Goal: Task Accomplishment & Management: Complete application form

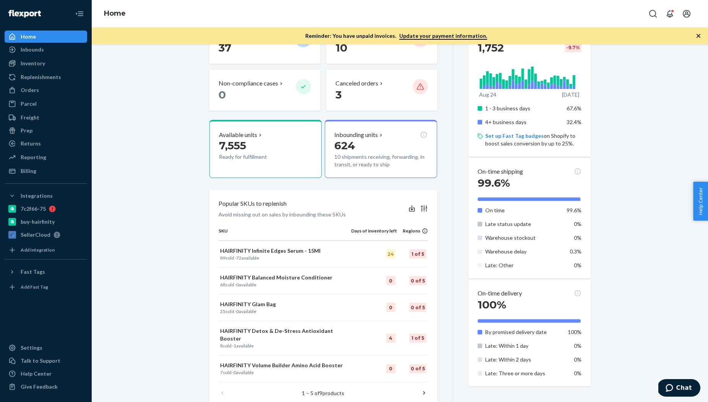
scroll to position [173, 0]
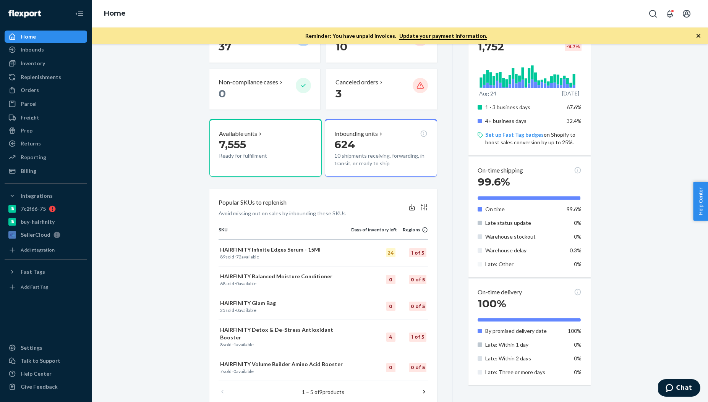
click at [425, 209] on icon at bounding box center [424, 208] width 8 height 8
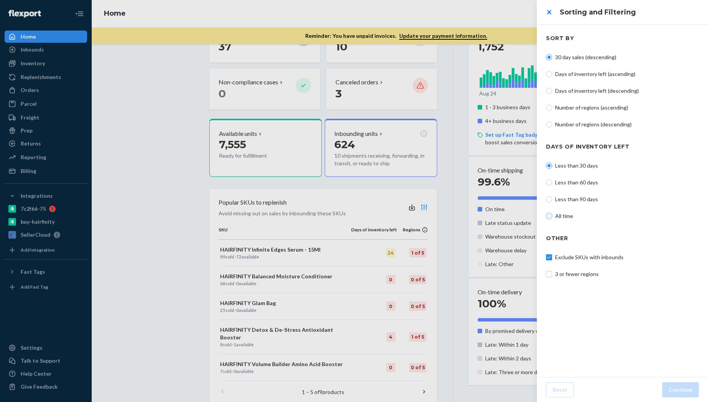
click at [548, 213] on input "All time" at bounding box center [549, 216] width 6 height 6
radio input "true"
radio input "false"
drag, startPoint x: 549, startPoint y: 256, endPoint x: 545, endPoint y: 252, distance: 5.7
click at [549, 256] on input "Exclude SKUs with inbounds" at bounding box center [549, 257] width 6 height 6
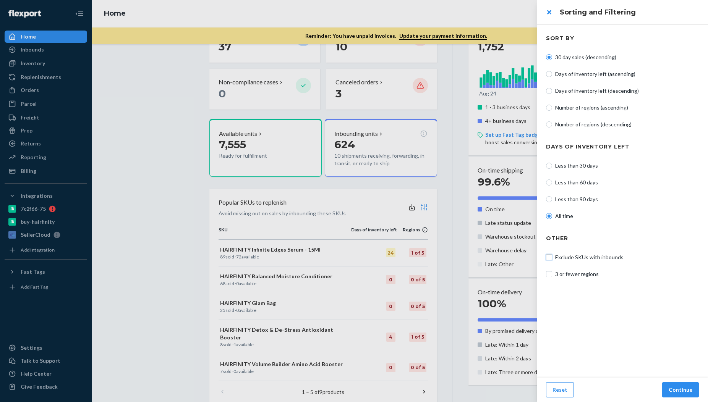
checkbox input "false"
drag, startPoint x: 684, startPoint y: 386, endPoint x: 682, endPoint y: 380, distance: 6.4
click at [684, 386] on button "Continue" at bounding box center [680, 389] width 37 height 15
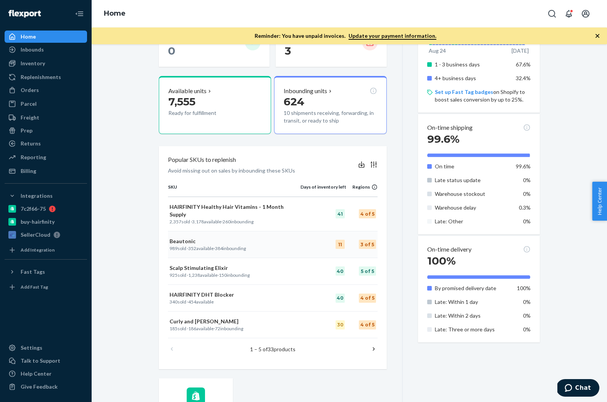
scroll to position [224, 0]
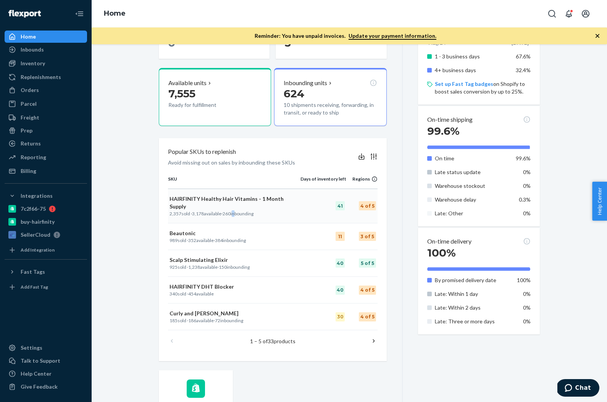
click at [233, 210] on p "2,357 sold · 3,178 available · 260 inbounding" at bounding box center [234, 213] width 129 height 6
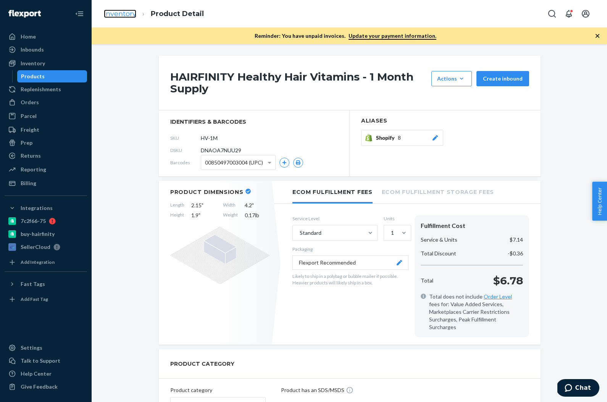
click at [112, 15] on link "Inventory" at bounding box center [120, 14] width 32 height 8
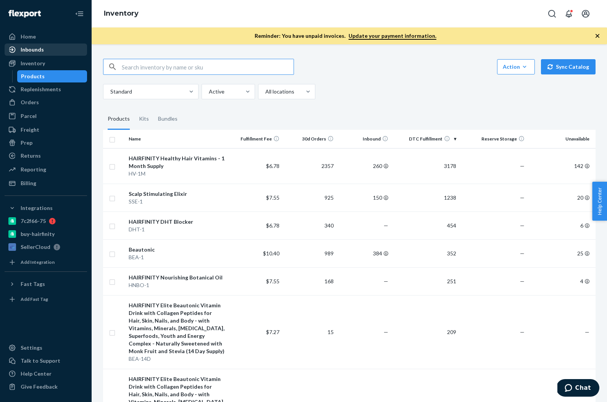
click at [45, 54] on div "Inbounds" at bounding box center [45, 49] width 81 height 11
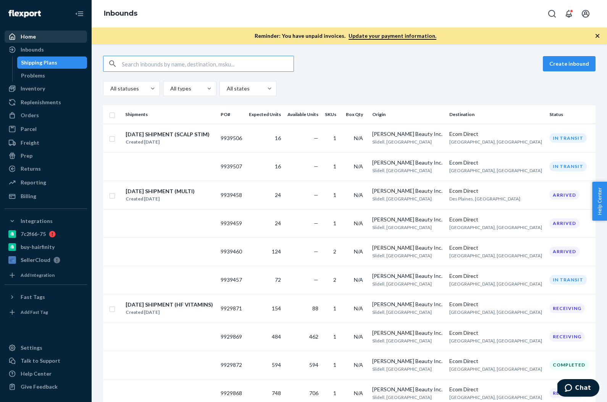
click at [47, 39] on div "Home" at bounding box center [45, 36] width 81 height 11
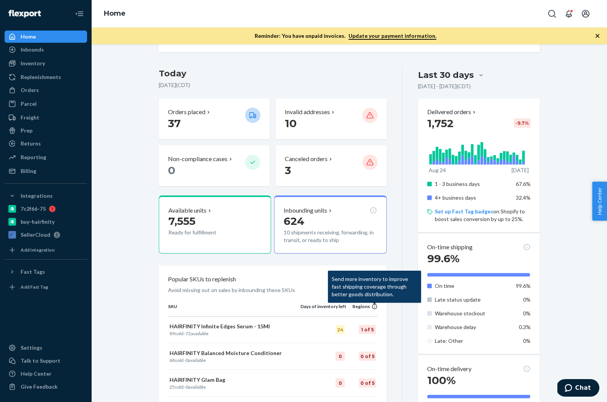
scroll to position [105, 0]
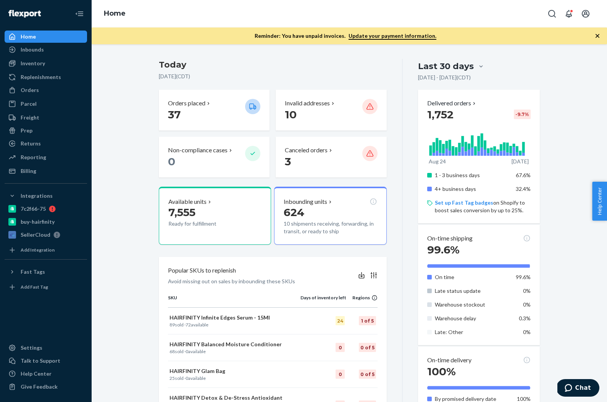
click at [374, 275] on icon at bounding box center [373, 275] width 6 height 6
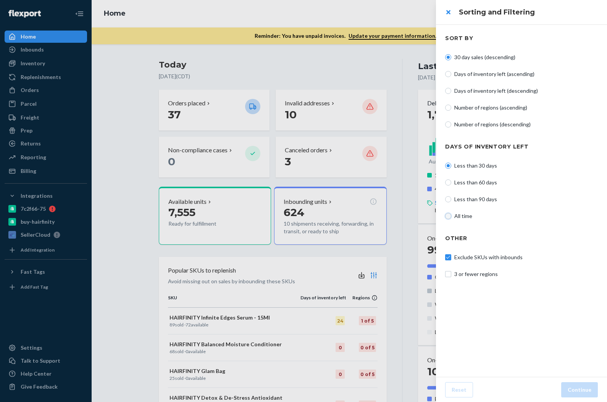
click at [447, 216] on input "All time" at bounding box center [448, 216] width 6 height 6
radio input "true"
radio input "false"
click at [446, 260] on label "Exclude SKUs with inbounds" at bounding box center [521, 258] width 153 height 8
click at [446, 260] on input "Exclude SKUs with inbounds" at bounding box center [448, 257] width 6 height 6
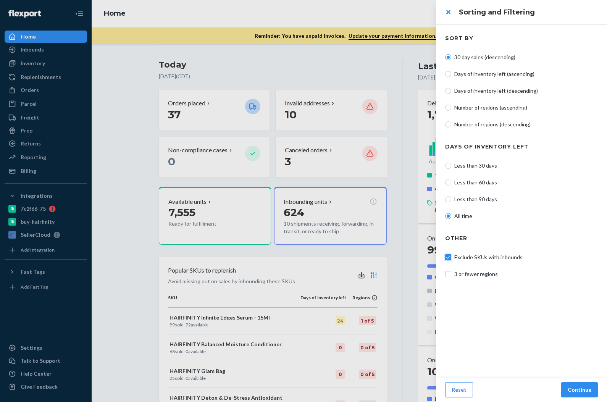
checkbox input "false"
click at [574, 387] on button "Continue" at bounding box center [579, 389] width 37 height 15
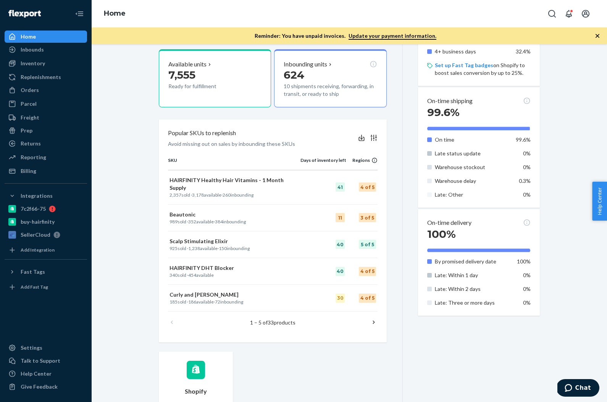
scroll to position [241, 0]
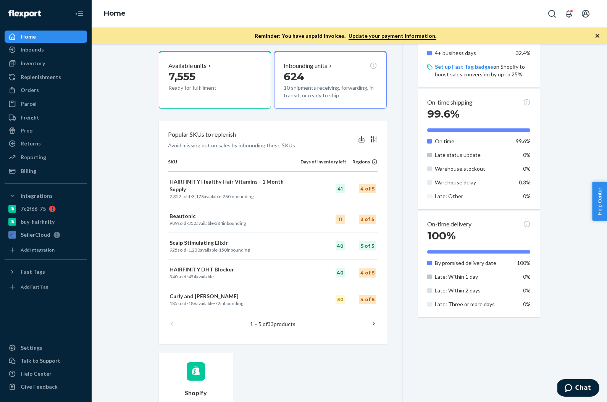
click at [377, 328] on div "Popular SKUs to replenish Avoid missing out on sales by inbounding these SKUs S…" at bounding box center [273, 232] width 228 height 223
click at [374, 320] on icon at bounding box center [374, 324] width 8 height 8
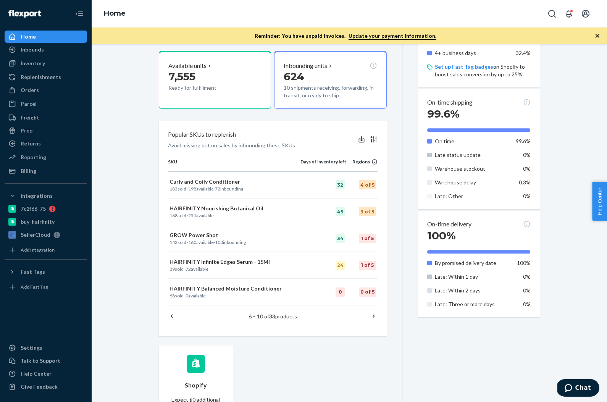
drag, startPoint x: 364, startPoint y: 323, endPoint x: 378, endPoint y: 317, distance: 14.5
click at [365, 323] on div "6 – 10 of 33 products" at bounding box center [273, 317] width 210 height 22
click at [293, 343] on div "Today September 23, 2025 ( CDT ) Orders placed 37 Invalid addresses 10 Non-comp…" at bounding box center [281, 178] width 244 height 511
click at [371, 316] on icon at bounding box center [374, 316] width 8 height 8
click at [363, 338] on div "Today September 23, 2025 ( CDT ) Orders placed 37 Invalid addresses 10 Non-comp…" at bounding box center [281, 178] width 244 height 511
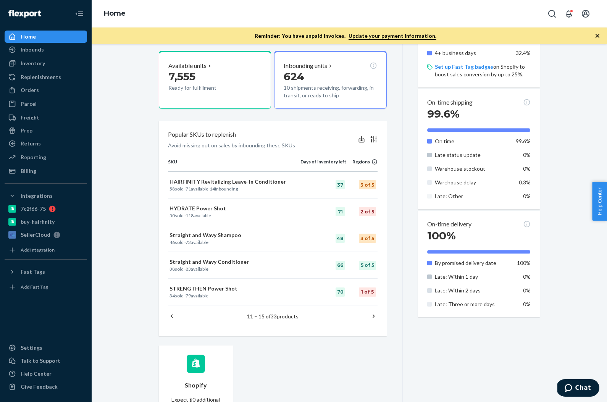
click at [372, 318] on icon at bounding box center [374, 316] width 8 height 8
click at [350, 361] on div "Shopify Expect $0 additional shipping cost per unit. Add badge" at bounding box center [273, 389] width 228 height 89
click at [372, 315] on icon at bounding box center [374, 316] width 8 height 8
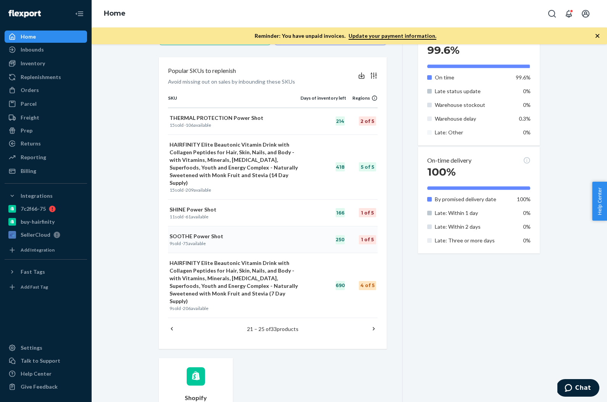
scroll to position [307, 0]
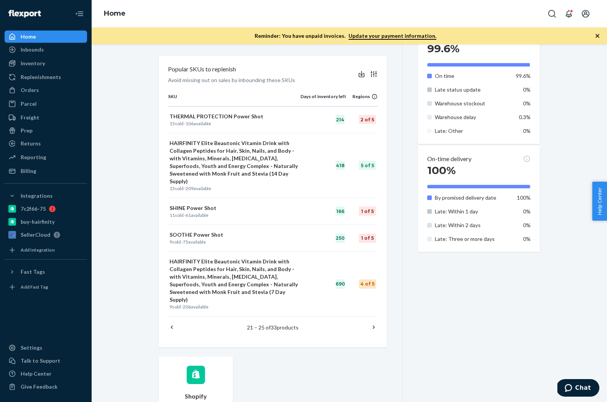
click at [339, 357] on div "Shopify Expect $0 additional shipping cost per unit. Add badge" at bounding box center [273, 401] width 228 height 89
click at [374, 323] on icon at bounding box center [374, 327] width 8 height 8
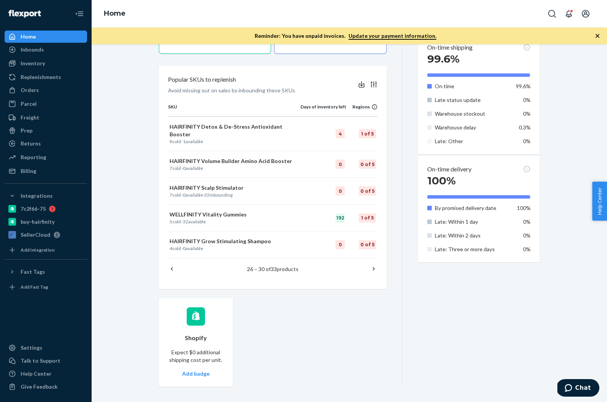
scroll to position [288, 0]
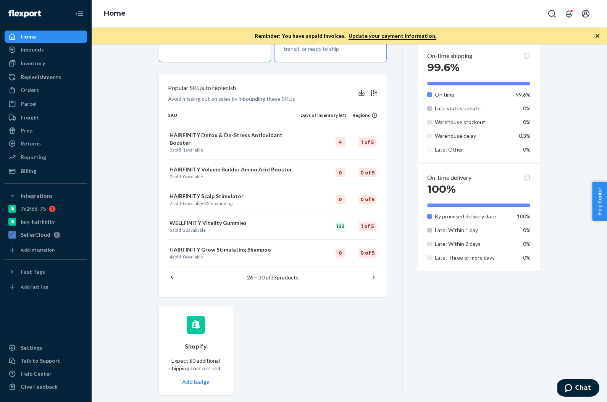
click at [372, 321] on div "Shopify Expect $0 additional shipping cost per unit. Add badge" at bounding box center [273, 351] width 228 height 89
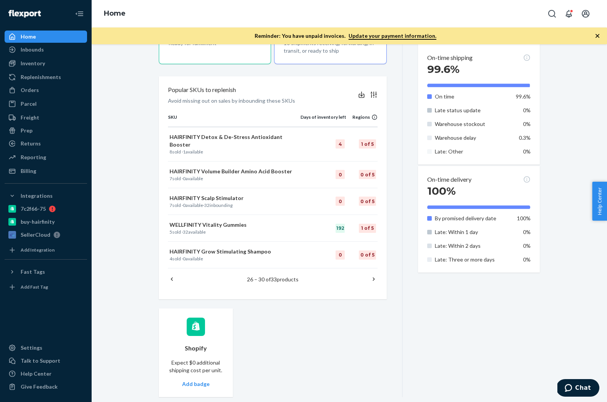
scroll to position [286, 0]
drag, startPoint x: 319, startPoint y: 352, endPoint x: 339, endPoint y: 333, distance: 27.3
click at [319, 352] on div "Shopify Expect $0 additional shipping cost per unit. Add badge" at bounding box center [273, 353] width 228 height 89
click at [371, 276] on icon at bounding box center [374, 280] width 8 height 8
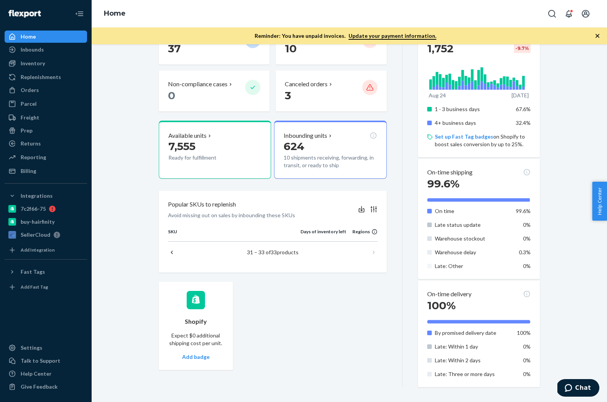
click at [173, 252] on icon at bounding box center [172, 253] width 8 height 8
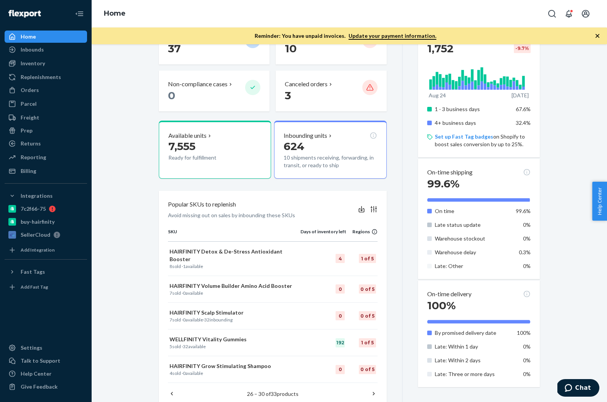
click at [172, 392] on icon at bounding box center [172, 393] width 2 height 3
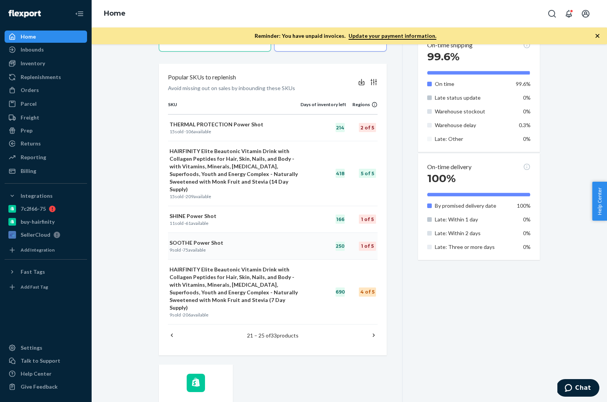
scroll to position [305, 0]
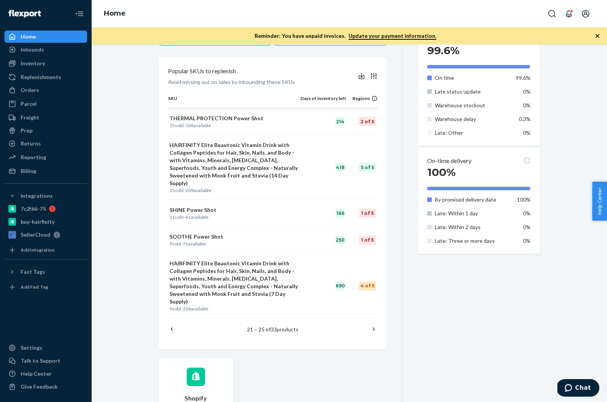
click at [173, 325] on icon at bounding box center [172, 329] width 8 height 8
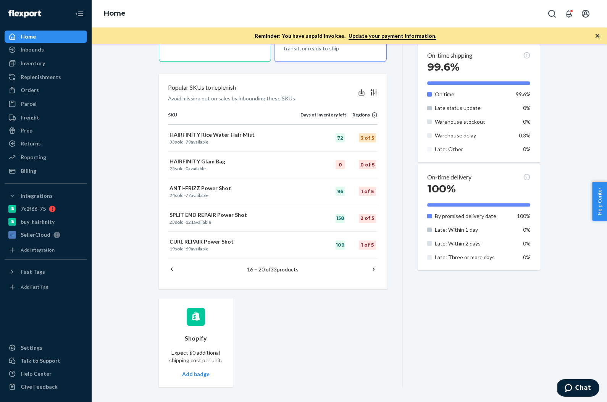
click at [171, 269] on icon at bounding box center [172, 269] width 2 height 3
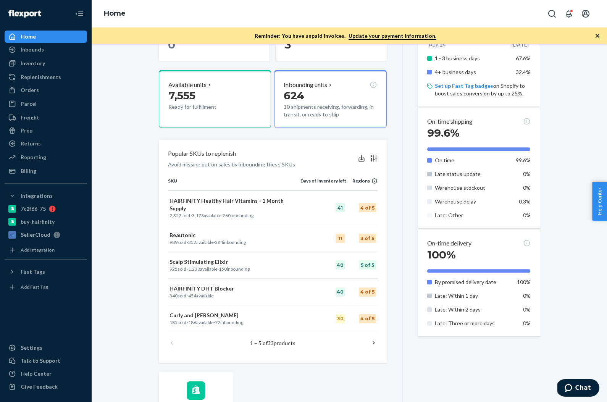
scroll to position [228, 0]
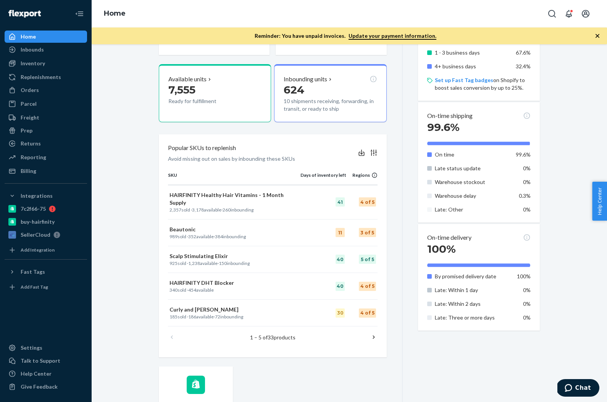
click at [374, 336] on icon at bounding box center [374, 337] width 2 height 3
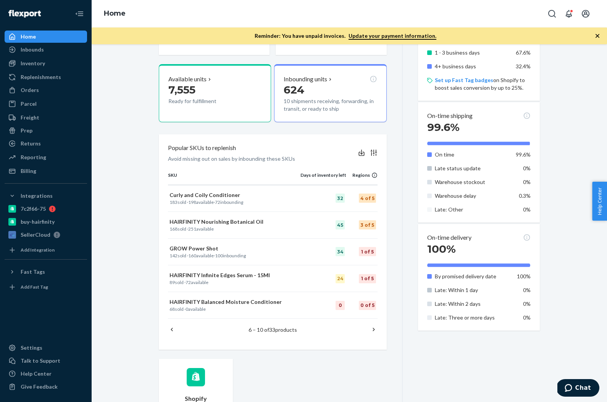
click at [173, 330] on icon at bounding box center [172, 330] width 8 height 8
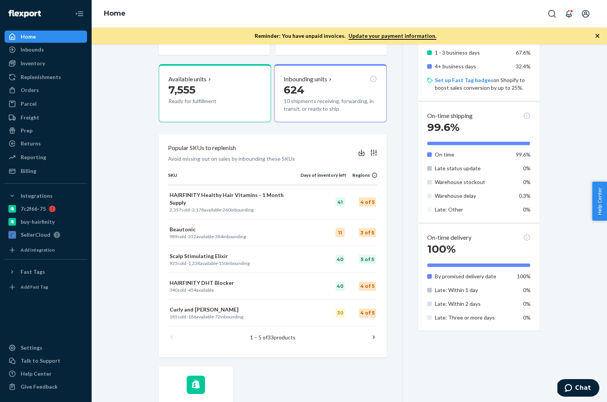
click at [375, 333] on icon at bounding box center [374, 337] width 8 height 8
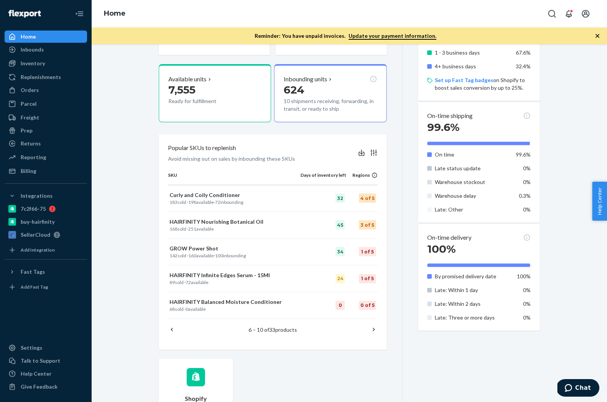
click at [375, 331] on icon at bounding box center [374, 330] width 8 height 8
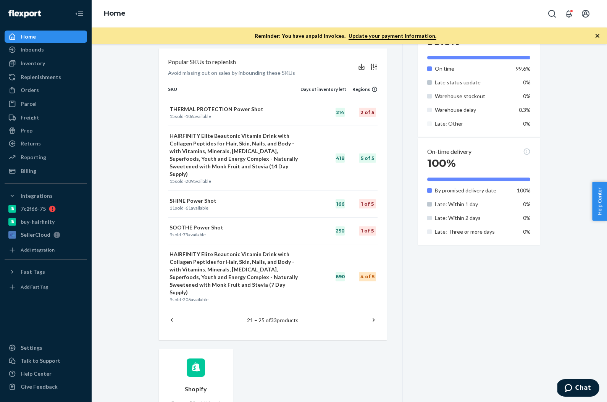
scroll to position [349, 0]
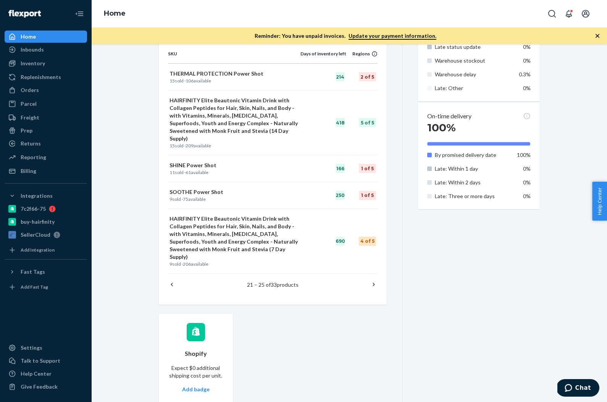
click at [373, 281] on icon at bounding box center [374, 285] width 8 height 8
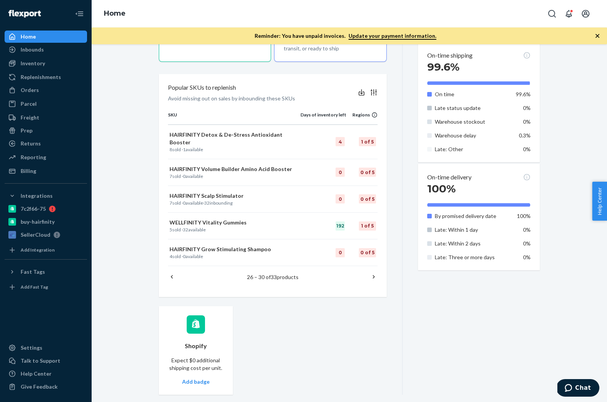
click at [373, 273] on icon at bounding box center [374, 277] width 8 height 8
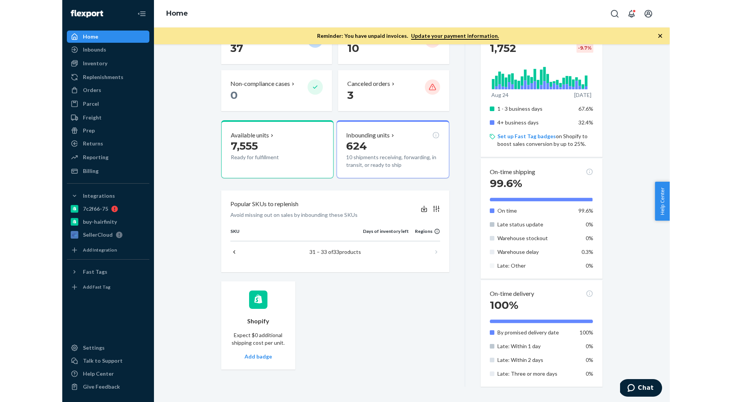
scroll to position [171, 0]
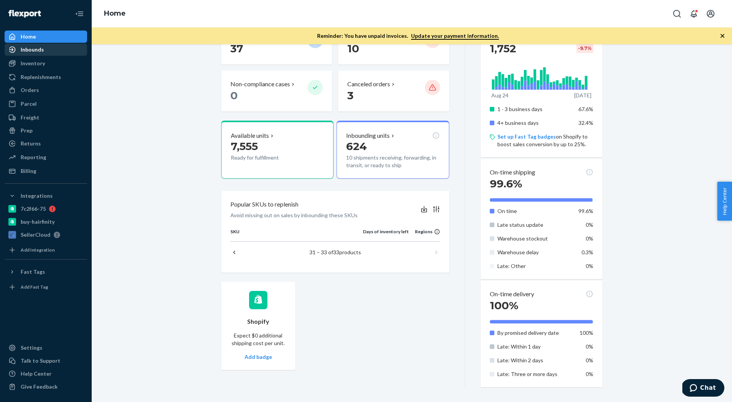
click at [37, 47] on div "Inbounds" at bounding box center [32, 50] width 23 height 8
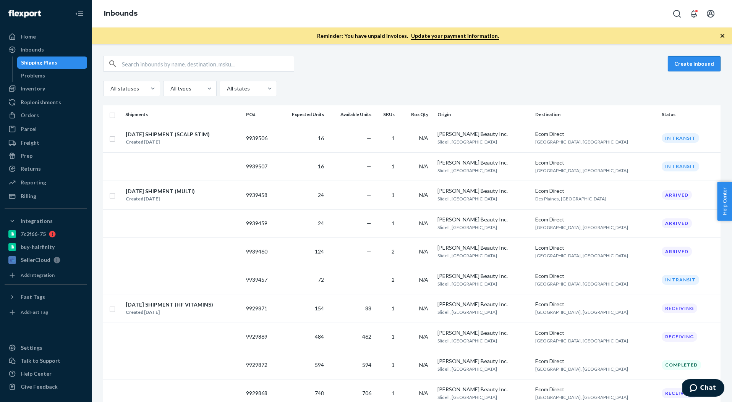
click at [684, 66] on button "Create inbound" at bounding box center [694, 63] width 53 height 15
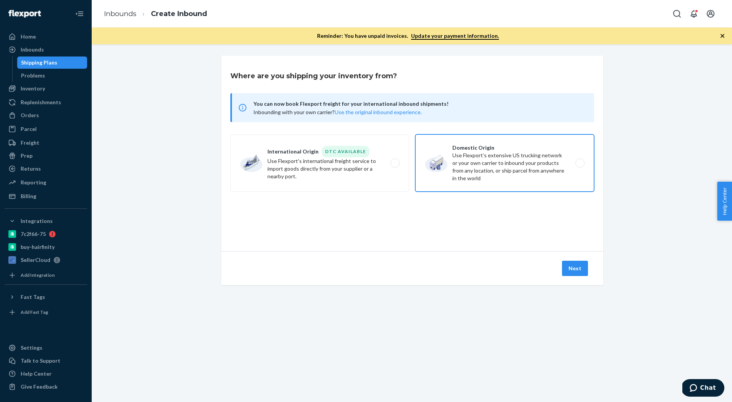
click at [483, 177] on label "Domestic Origin Use Flexport’s extensive US trucking network or your own carrie…" at bounding box center [504, 162] width 179 height 57
click at [579, 166] on input "Domestic Origin Use Flexport’s extensive US trucking network or your own carrie…" at bounding box center [581, 163] width 5 height 5
radio input "true"
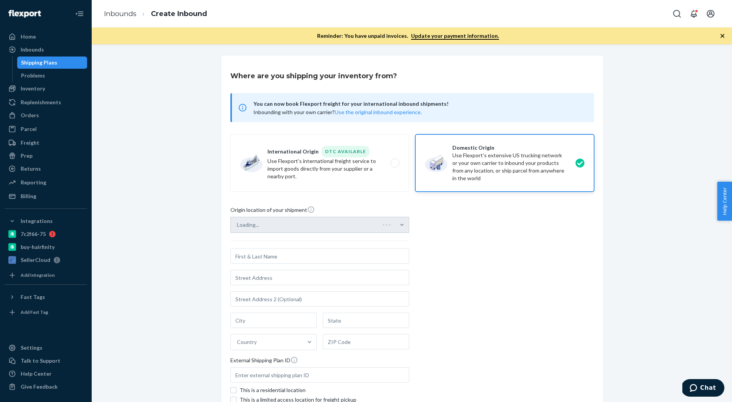
click at [353, 226] on div "Loading..." at bounding box center [319, 225] width 179 height 16
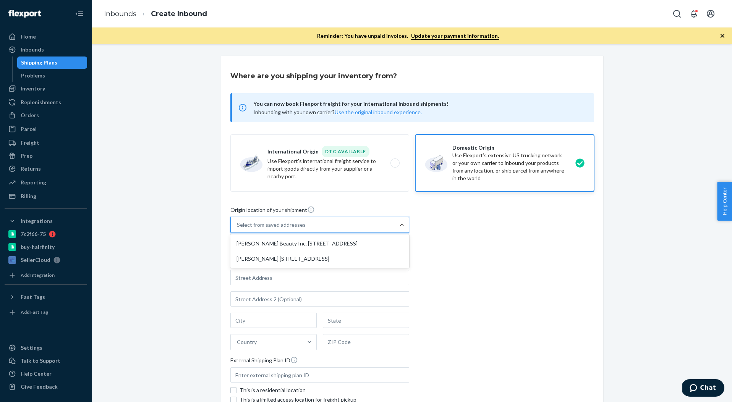
click at [346, 244] on div "[PERSON_NAME] Beauty Inc. [STREET_ADDRESS]" at bounding box center [320, 243] width 176 height 15
click at [238, 229] on input "option Brock Beauty Inc. 840 Oak Harbor Blvd Slidell, LA 70458 focused, 1 of 2.…" at bounding box center [237, 225] width 1 height 8
type input "Brock Beauty Inc."
type input "840 Oak Harbor Blvd"
type input "Slidell"
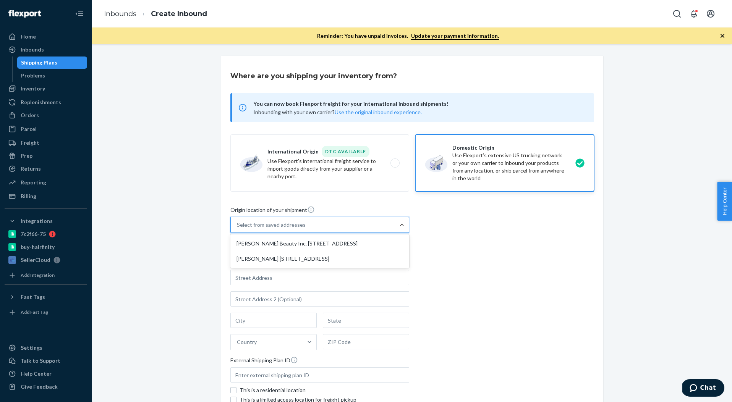
type input "LA"
type input "70458"
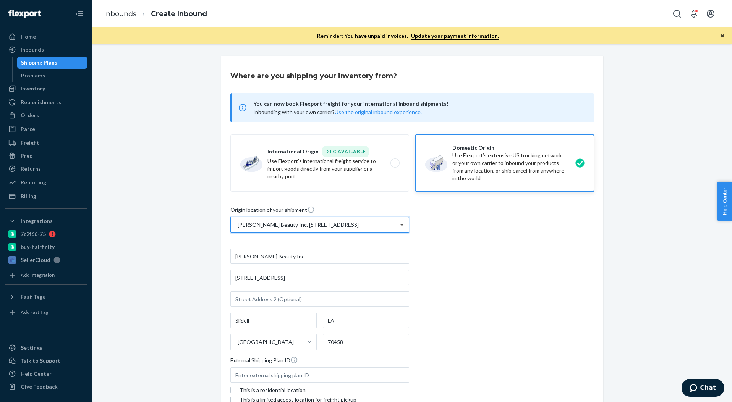
scroll to position [79, 0]
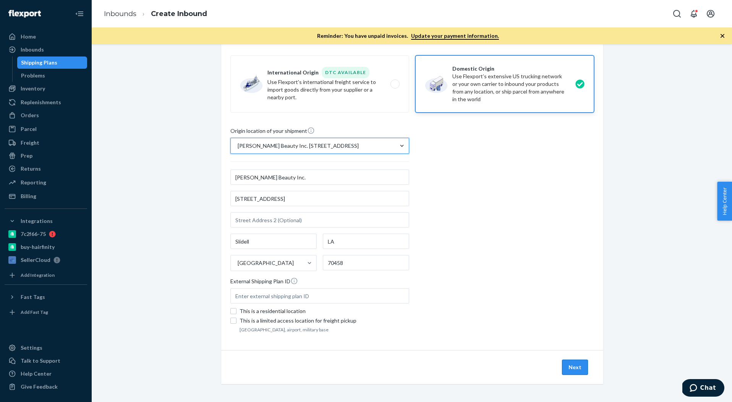
click at [570, 368] on button "Next" at bounding box center [575, 367] width 26 height 15
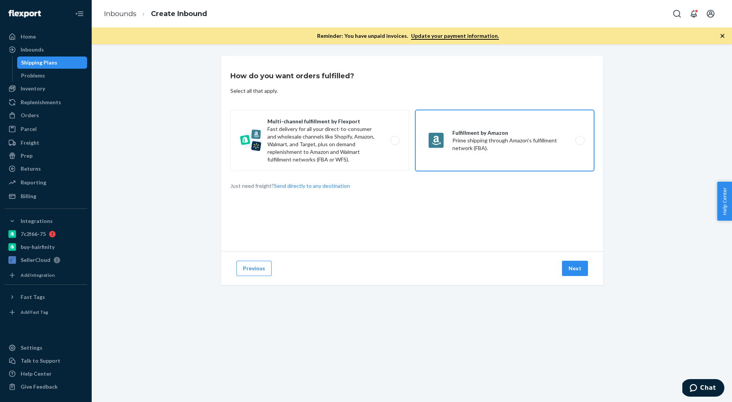
click at [479, 136] on label "Fulfillment by Amazon Prime shipping through Amazon’s fulfillment network (FBA)." at bounding box center [504, 140] width 179 height 61
click at [579, 138] on input "Fulfillment by Amazon Prime shipping through Amazon’s fulfillment network (FBA)." at bounding box center [581, 140] width 5 height 5
radio input "true"
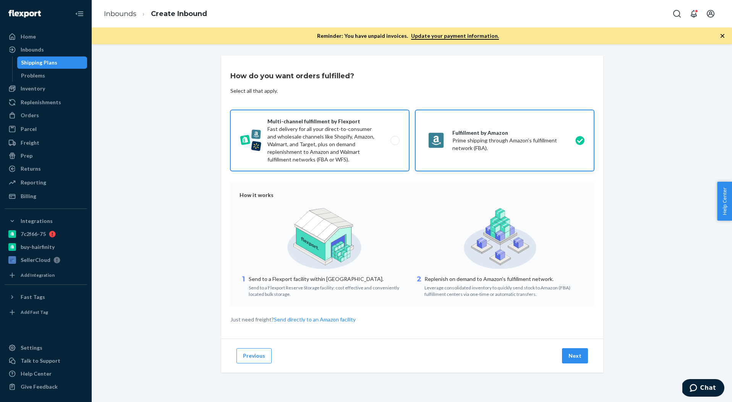
click at [352, 158] on label "Multi-channel fulfillment by Flexport Fast delivery for all your direct-to-cons…" at bounding box center [319, 140] width 179 height 61
click at [395, 143] on input "Multi-channel fulfillment by Flexport Fast delivery for all your direct-to-cons…" at bounding box center [397, 140] width 5 height 5
radio input "true"
radio input "false"
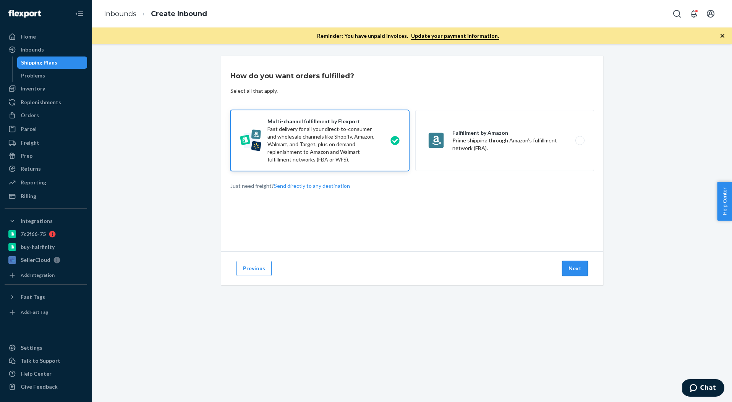
click at [572, 269] on button "Next" at bounding box center [575, 268] width 26 height 15
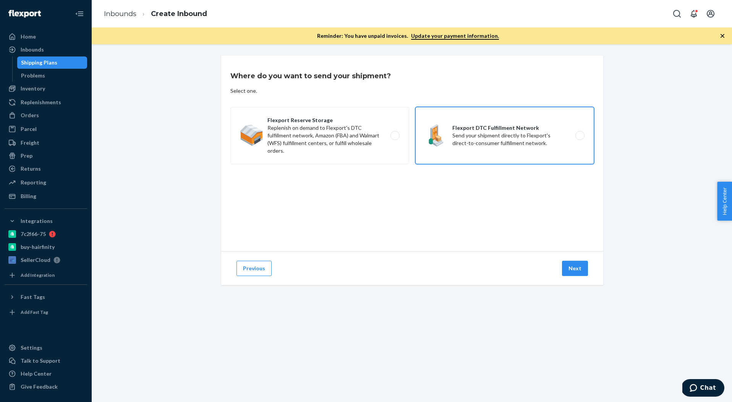
click at [496, 127] on label "Flexport DTC Fulfillment Network Send your shipment directly to Flexport's dire…" at bounding box center [504, 135] width 179 height 57
click at [579, 133] on input "Flexport DTC Fulfillment Network Send your shipment directly to Flexport's dire…" at bounding box center [581, 135] width 5 height 5
radio input "true"
click at [576, 276] on button "Next" at bounding box center [575, 268] width 26 height 15
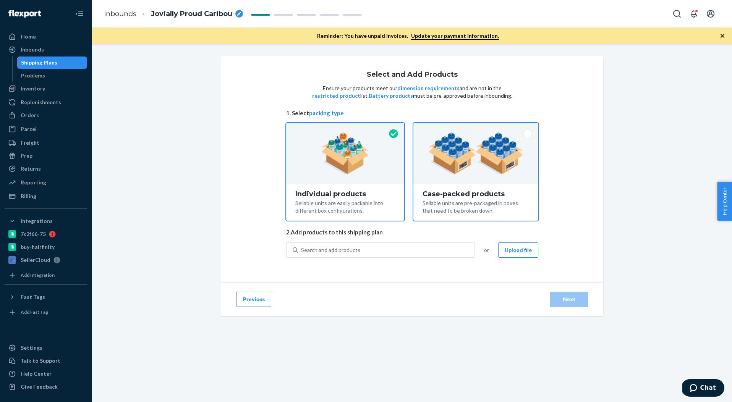
click at [463, 209] on div "Sellable units are pre-packaged in boxes that need to be broken down." at bounding box center [475, 206] width 107 height 17
click at [473, 128] on input "Case-packed products Sellable units are pre-packaged in boxes that need to be b…" at bounding box center [475, 125] width 5 height 5
radio input "true"
radio input "false"
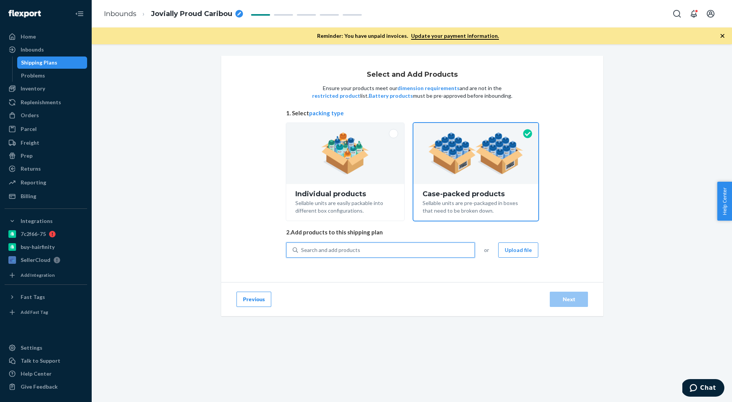
click at [428, 252] on div "Search and add products" at bounding box center [386, 250] width 176 height 14
click at [302, 252] on input "0 results available. Use Up and Down to choose options, press Enter to select t…" at bounding box center [301, 250] width 1 height 8
type input "beau"
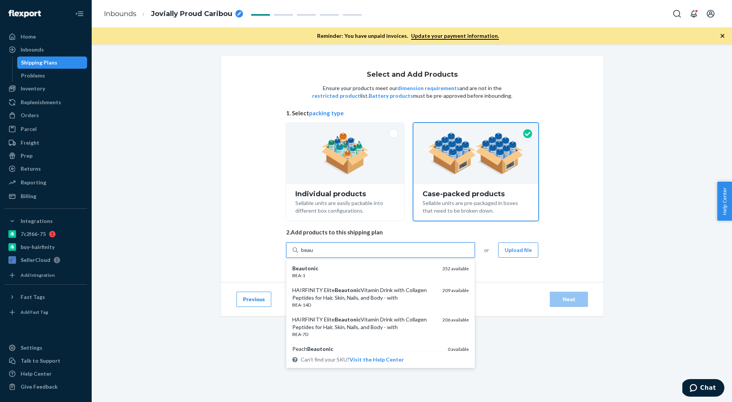
click at [345, 277] on div "BEA-1" at bounding box center [364, 275] width 144 height 6
click at [313, 254] on input "beau" at bounding box center [307, 250] width 12 height 8
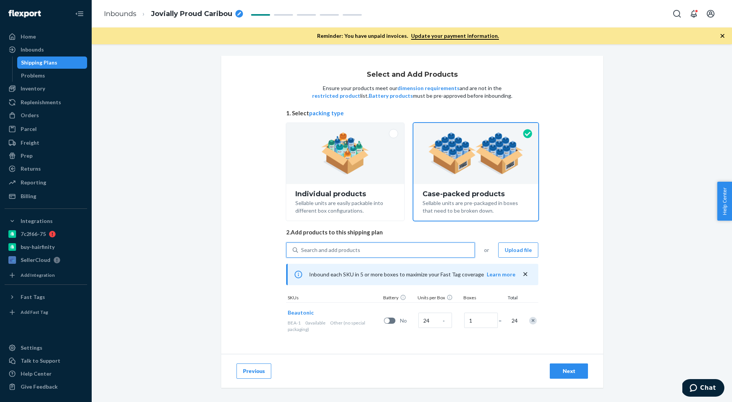
click at [372, 252] on div "Search and add products" at bounding box center [386, 250] width 176 height 14
click at [302, 252] on input "0 results available. Select is focused ,type to refine list, press Down to open…" at bounding box center [301, 250] width 1 height 8
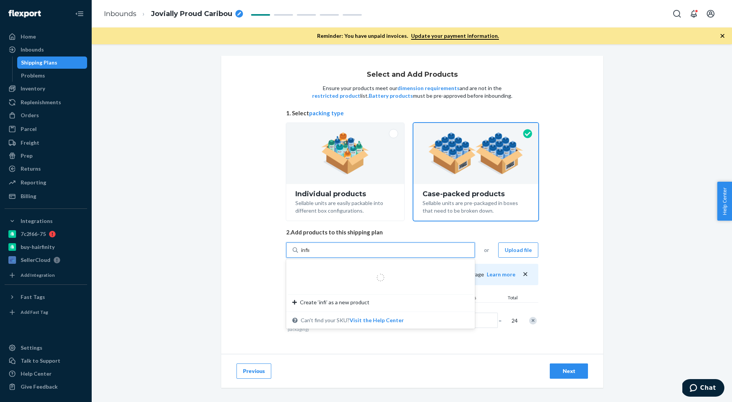
type input "infini"
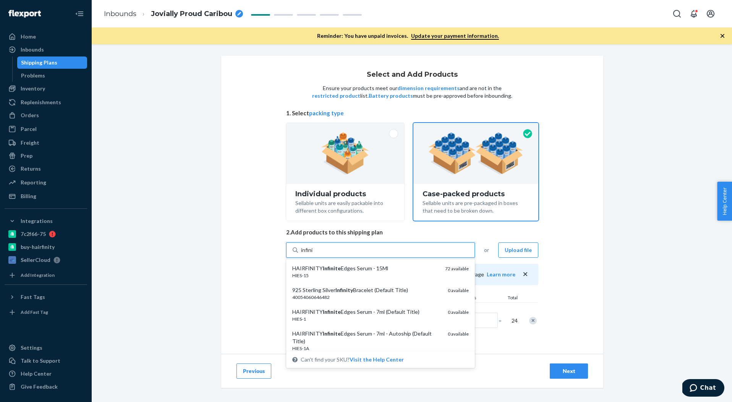
click at [370, 267] on div "HAIRFINITY Infinite Edges Serum - 15Ml" at bounding box center [365, 269] width 147 height 8
click at [314, 254] on input "infini" at bounding box center [307, 250] width 13 height 8
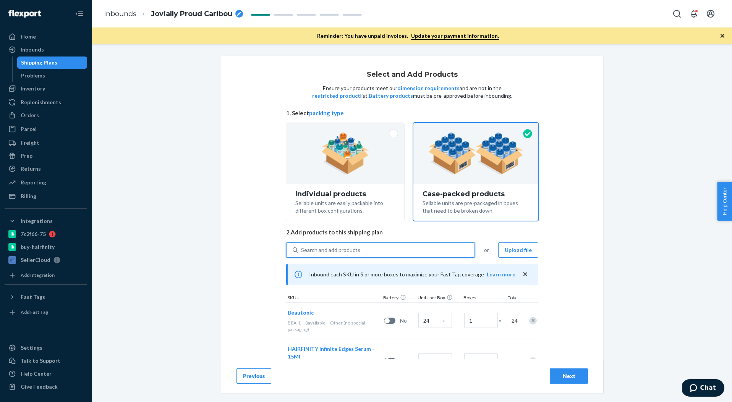
click at [367, 249] on div "Search and add products" at bounding box center [386, 250] width 176 height 14
click at [302, 249] on input "0 results available. Select is focused ,type to refine list, press Down to open…" at bounding box center [301, 250] width 1 height 8
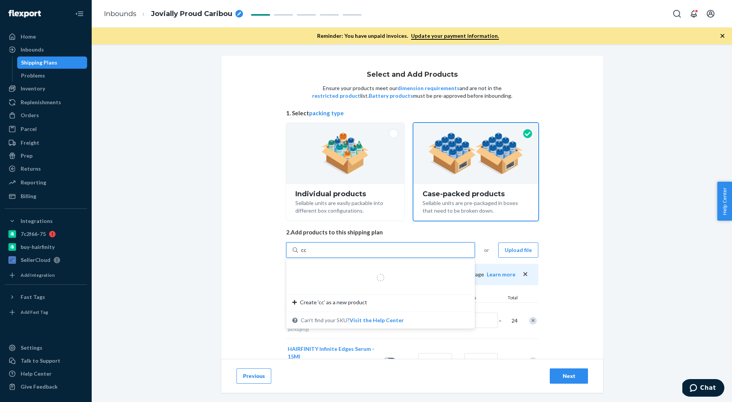
type input "ccs"
click at [351, 266] on div "Curly and Coily Shampoo" at bounding box center [364, 269] width 144 height 8
click at [309, 254] on input "ccs" at bounding box center [305, 250] width 8 height 8
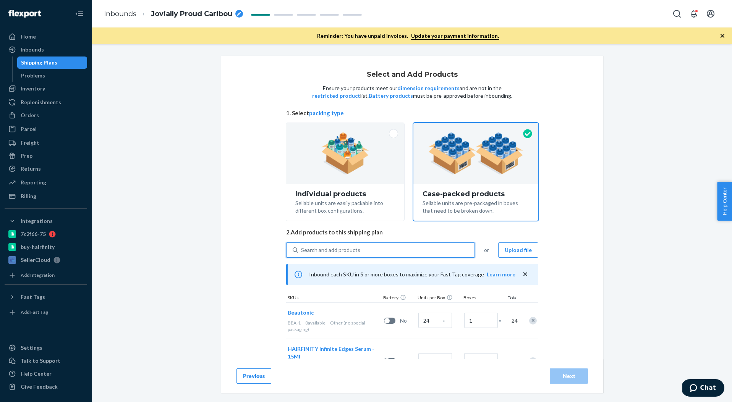
click at [351, 252] on div "Search and add products" at bounding box center [330, 250] width 59 height 8
click at [302, 252] on input "0 results available. Select is focused ,type to refine list, press Down to open…" at bounding box center [301, 250] width 1 height 8
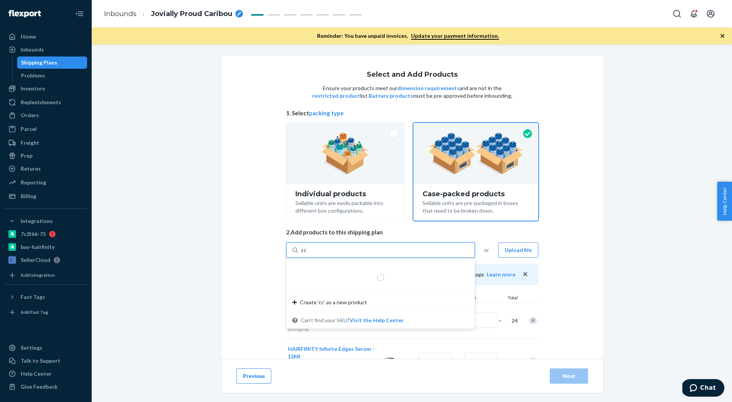
type input "ccc"
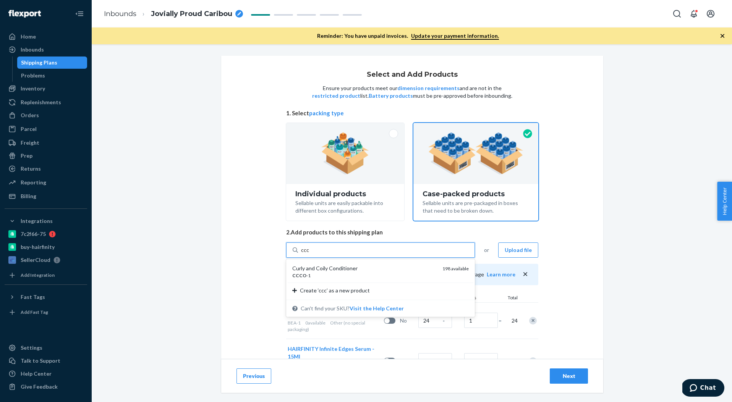
click at [329, 269] on div "Curly and Coily Conditioner" at bounding box center [364, 269] width 144 height 8
click at [309, 254] on input "ccc" at bounding box center [305, 250] width 8 height 8
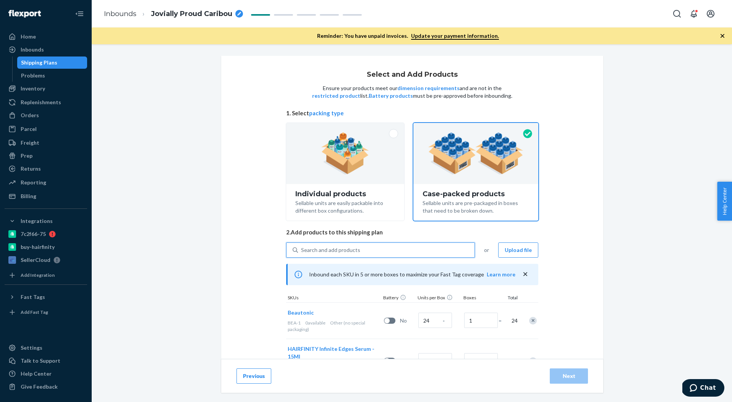
click at [337, 253] on div "Search and add products" at bounding box center [330, 250] width 59 height 8
click at [302, 253] on input "0 results available. Select is focused ,type to refine list, press Down to open…" at bounding box center [301, 250] width 1 height 8
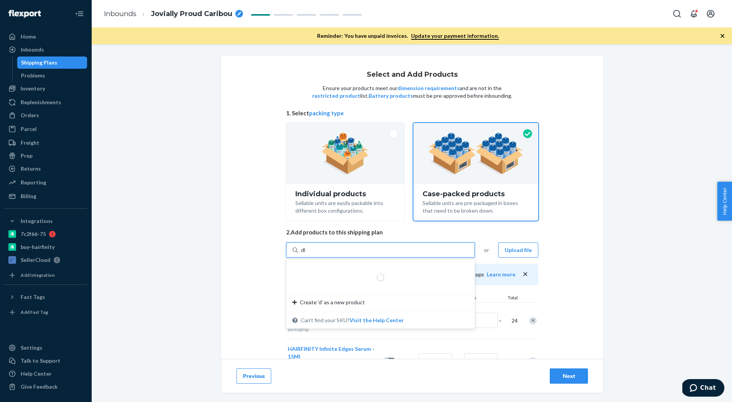
type input "dht"
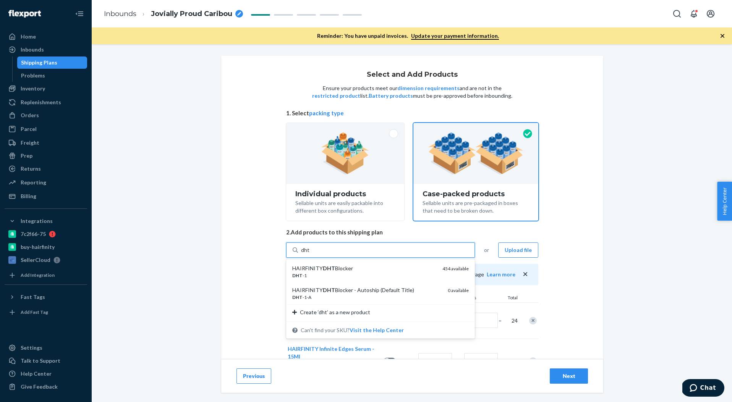
click at [335, 265] on div "HAIRFINITY DHT Blocker" at bounding box center [364, 269] width 144 height 8
click at [310, 254] on input "dht" at bounding box center [305, 250] width 9 height 8
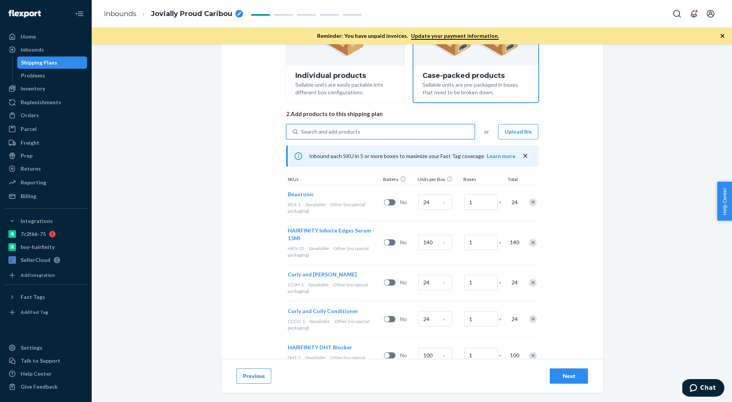
scroll to position [129, 0]
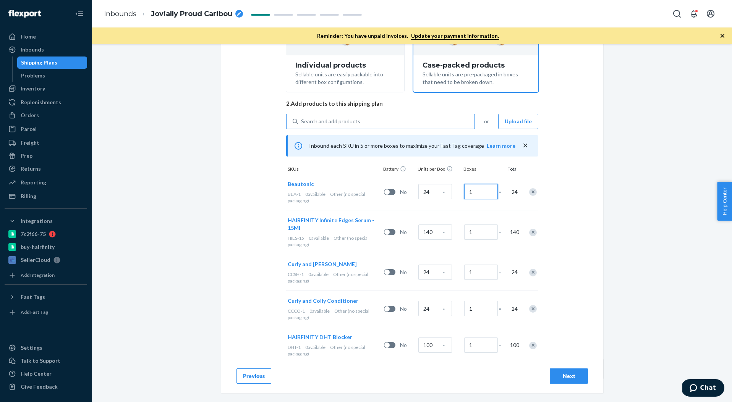
drag, startPoint x: 484, startPoint y: 194, endPoint x: 467, endPoint y: 191, distance: 17.9
click at [467, 191] on input "1" at bounding box center [481, 191] width 34 height 15
click at [481, 191] on input "1" at bounding box center [481, 191] width 34 height 15
drag, startPoint x: 480, startPoint y: 191, endPoint x: 469, endPoint y: 190, distance: 11.1
click at [469, 190] on input "1" at bounding box center [481, 191] width 34 height 15
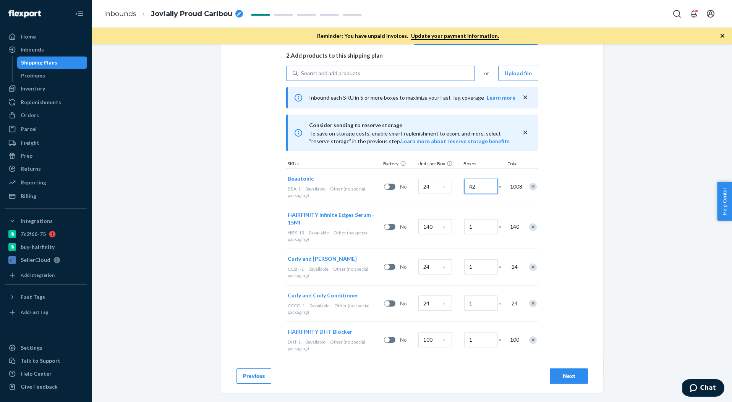
scroll to position [191, 0]
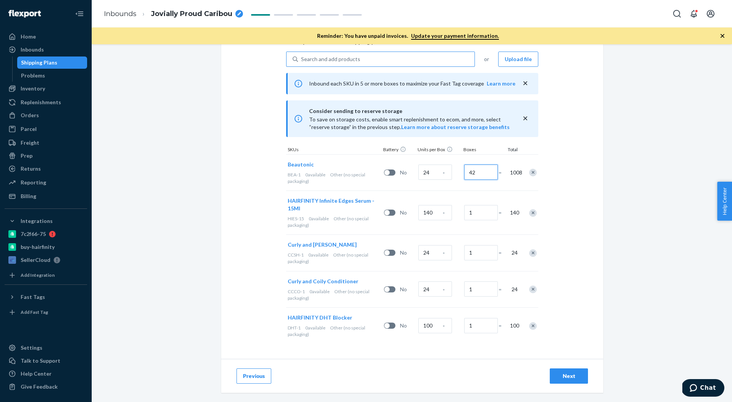
type input "42"
click at [566, 373] on div "Next" at bounding box center [568, 376] width 25 height 8
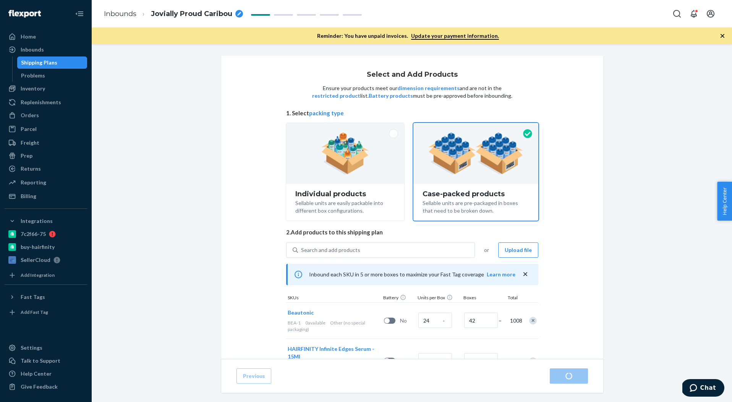
radio input "true"
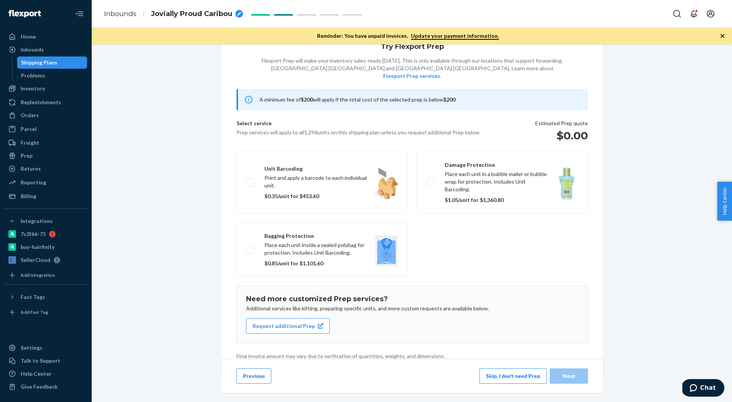
scroll to position [29, 0]
click at [186, 17] on span "Jovially Proud Caribou" at bounding box center [191, 14] width 81 height 10
drag, startPoint x: 215, startPoint y: 16, endPoint x: 146, endPoint y: 7, distance: 69.7
click at [138, 9] on li "Jovially Proud Caribou" at bounding box center [187, 14] width 102 height 12
type input "[DATE] SHIPMENT (MULTI)"
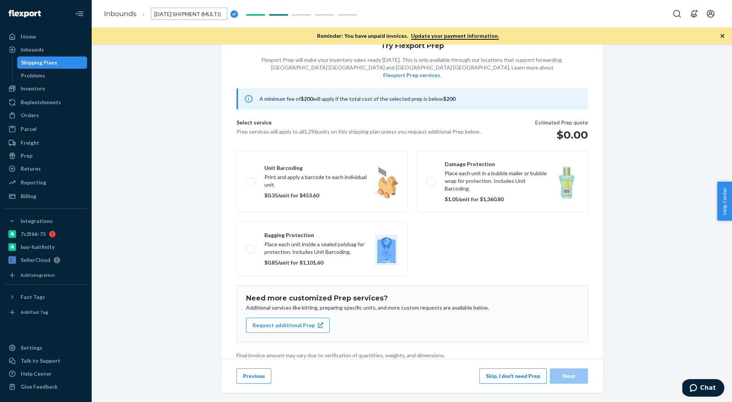
click at [515, 372] on button "Skip, I don't need Prep" at bounding box center [512, 376] width 67 height 15
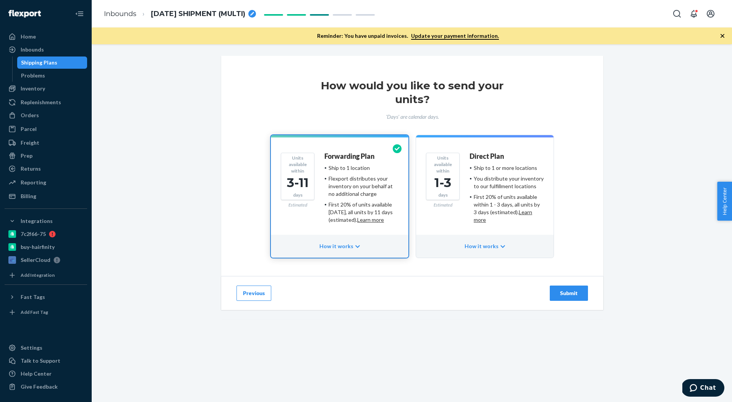
click at [463, 222] on div "Units available within 1-3 days Estimated Direct Plan Ship to 1 or more locatio…" at bounding box center [485, 191] width 118 height 76
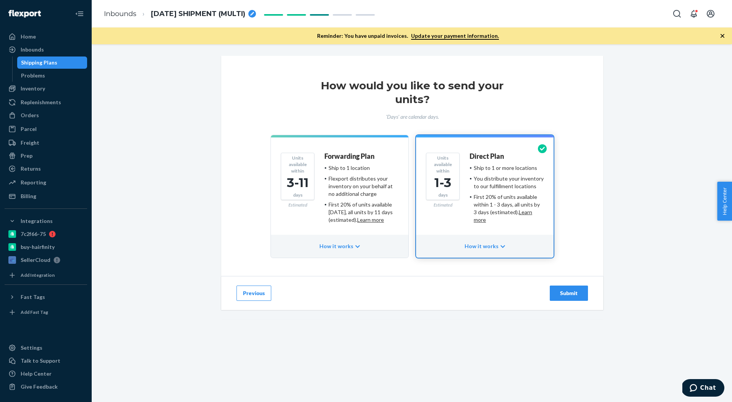
click at [577, 294] on div "Submit" at bounding box center [568, 293] width 25 height 8
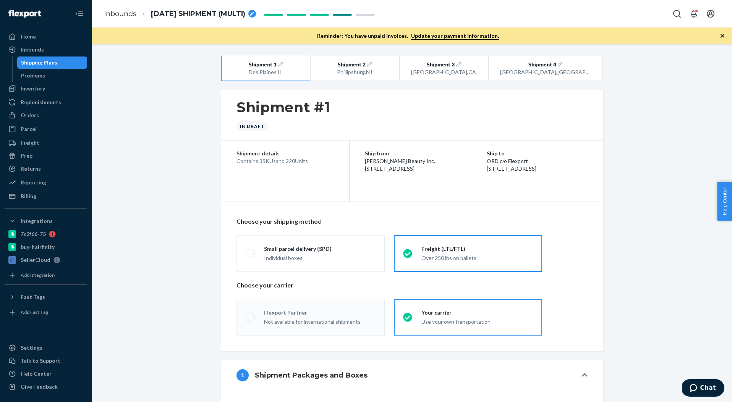
radio input "true"
radio input "false"
radio input "true"
radio input "false"
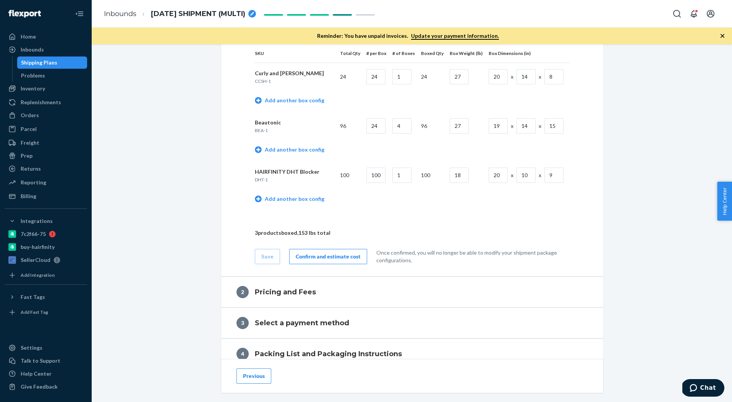
scroll to position [422, 0]
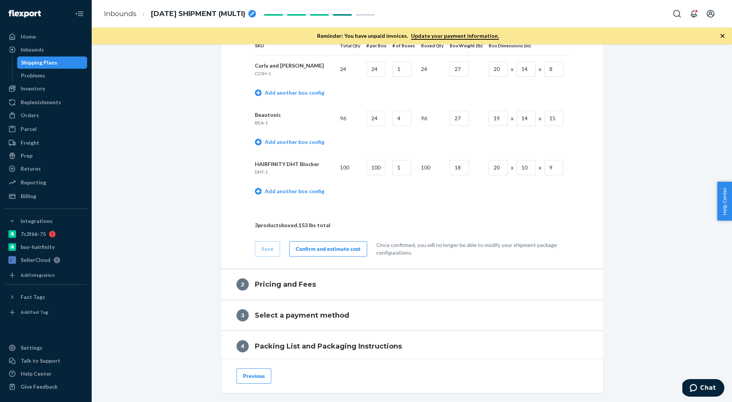
drag, startPoint x: 316, startPoint y: 250, endPoint x: 319, endPoint y: 243, distance: 7.7
click at [316, 250] on div "Confirm and estimate cost" at bounding box center [328, 249] width 65 height 8
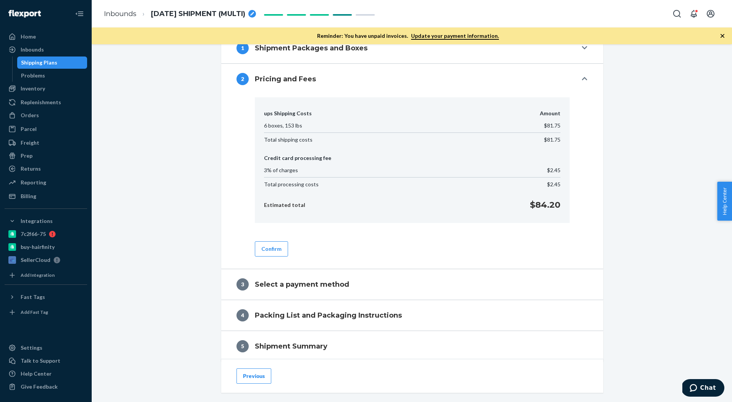
scroll to position [406, 0]
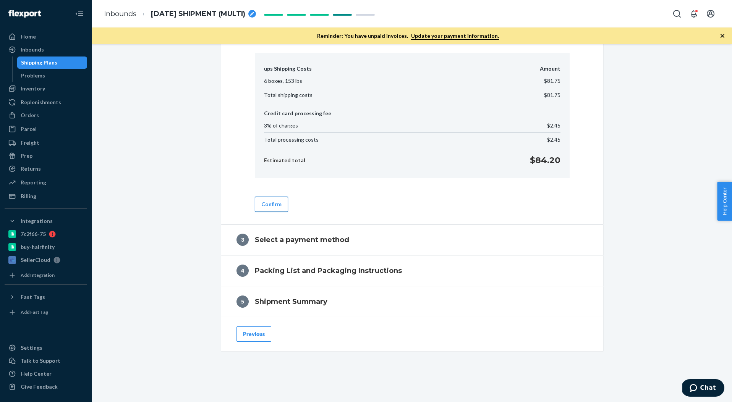
click at [270, 204] on button "Confirm" at bounding box center [271, 204] width 33 height 15
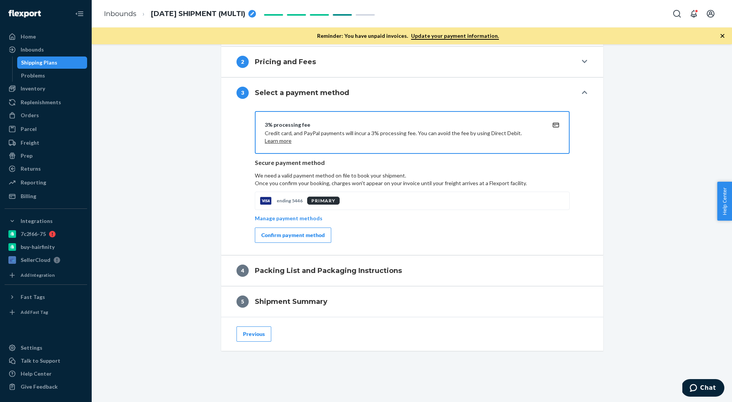
click at [301, 235] on div "Confirm payment method" at bounding box center [292, 235] width 63 height 8
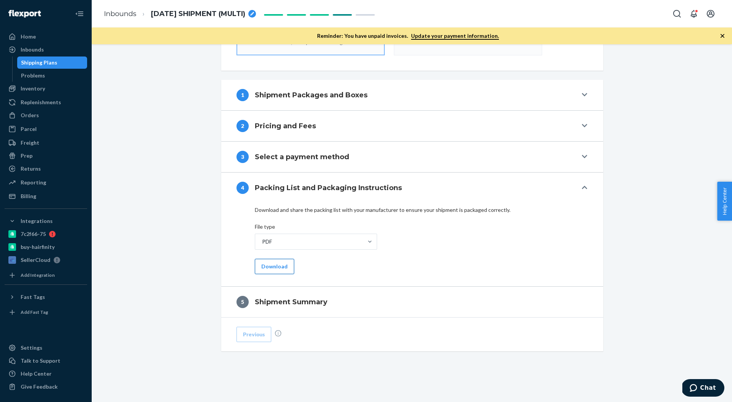
click at [272, 263] on button "Download" at bounding box center [274, 266] width 39 height 15
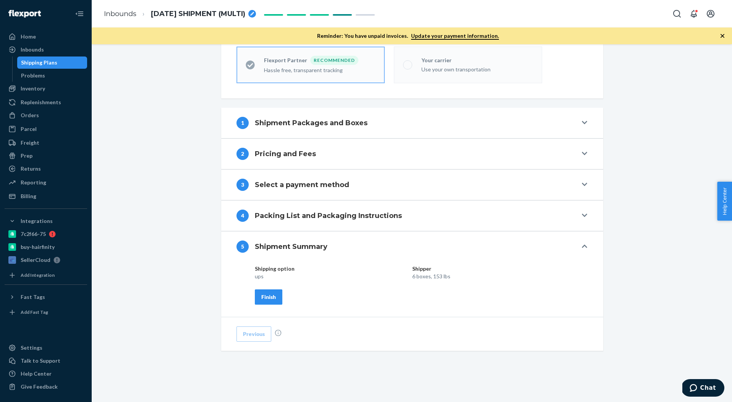
scroll to position [252, 0]
click at [268, 300] on div "Finish" at bounding box center [268, 297] width 15 height 8
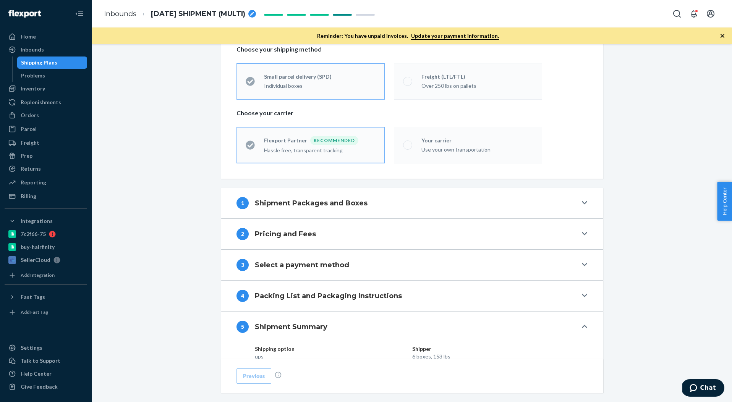
scroll to position [0, 0]
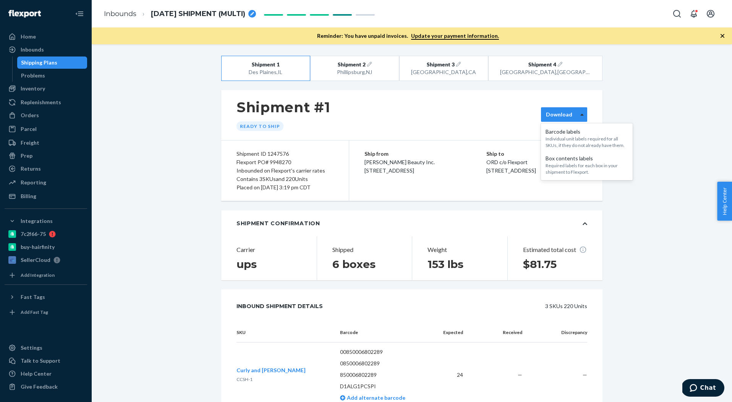
click at [582, 119] on div at bounding box center [582, 114] width 10 height 11
click at [570, 164] on div "Required labels for each box in your shipment to Flexport." at bounding box center [586, 168] width 82 height 13
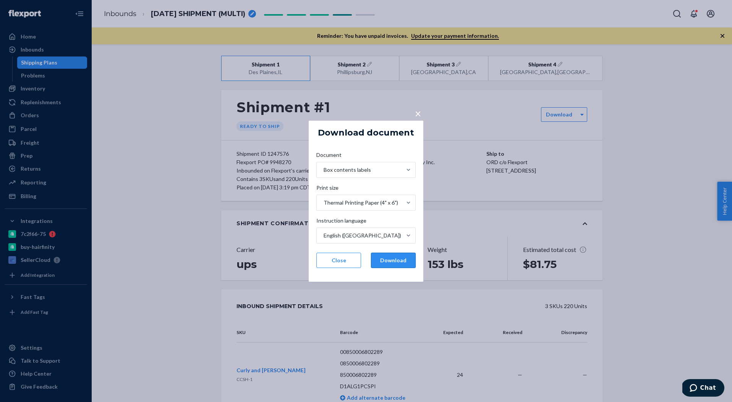
click at [398, 263] on button "Download" at bounding box center [393, 260] width 45 height 15
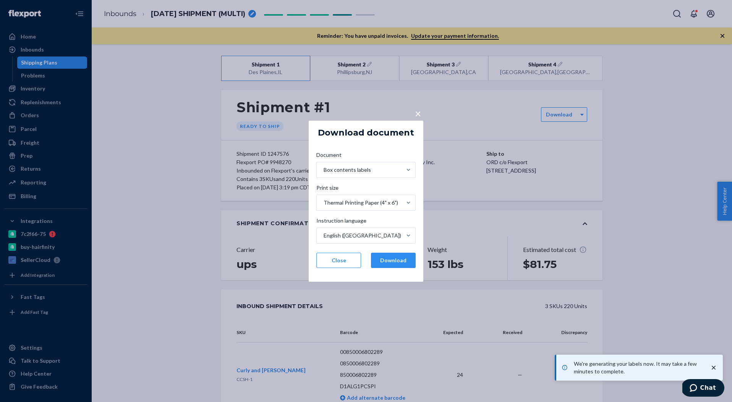
click at [417, 110] on span "×" at bounding box center [418, 113] width 6 height 13
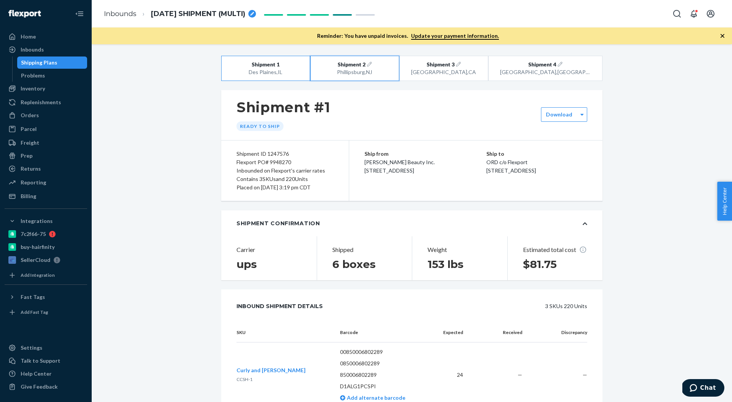
click at [390, 74] on div "Phillipsburg , NJ" at bounding box center [354, 72] width 71 height 8
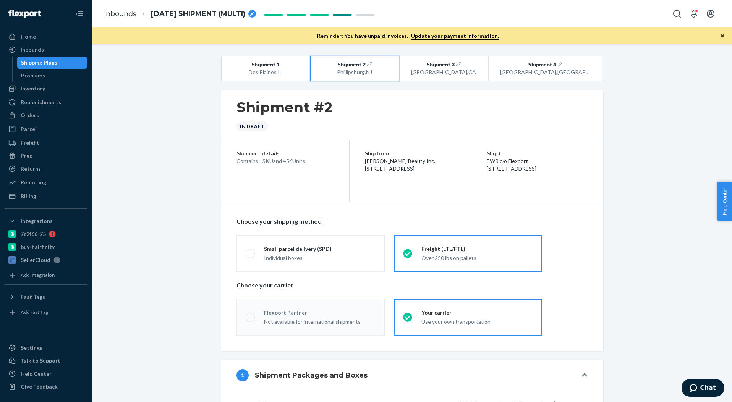
radio input "true"
radio input "false"
radio input "true"
radio input "false"
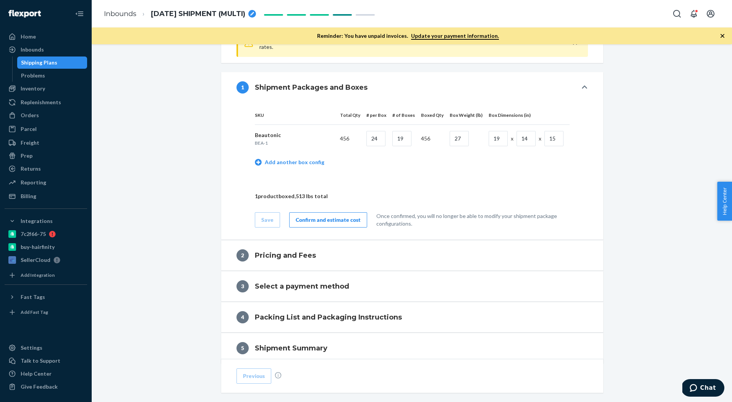
scroll to position [368, 0]
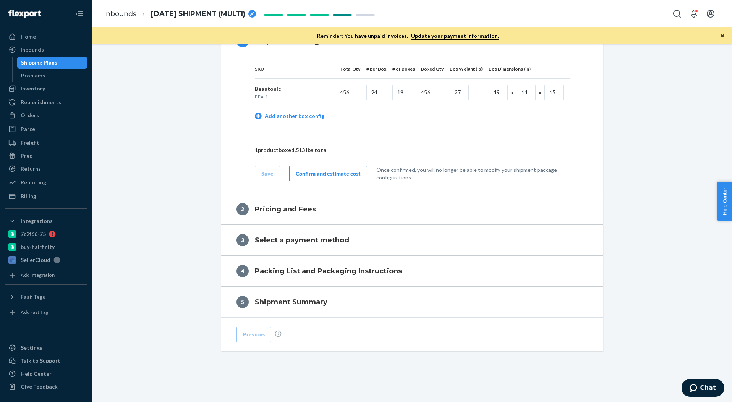
drag, startPoint x: 335, startPoint y: 173, endPoint x: 381, endPoint y: 162, distance: 47.2
click at [335, 173] on div "Confirm and estimate cost" at bounding box center [328, 174] width 65 height 8
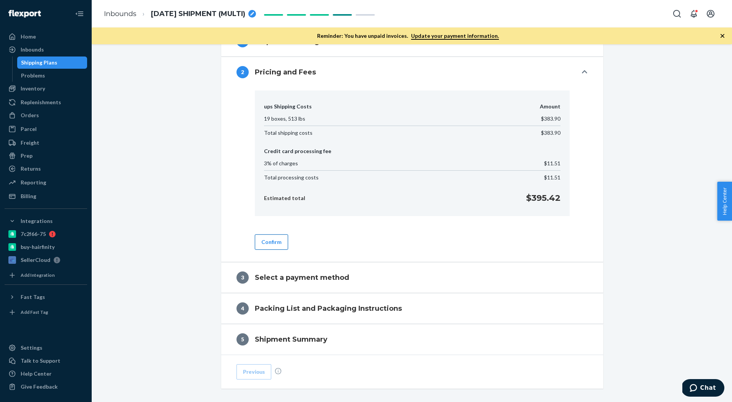
click at [274, 243] on button "Confirm" at bounding box center [271, 241] width 33 height 15
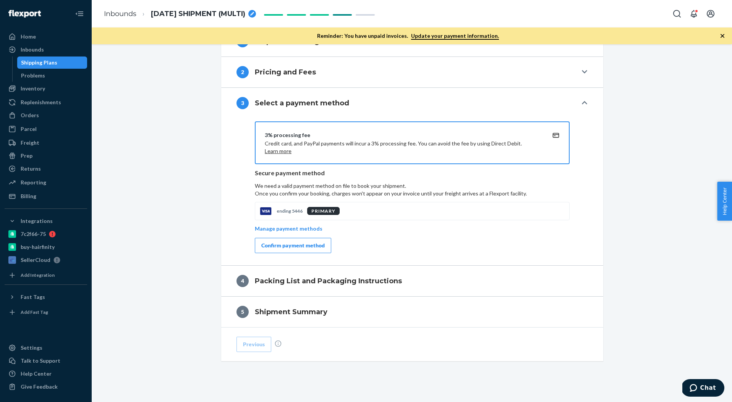
click at [276, 242] on div "Confirm payment method" at bounding box center [292, 246] width 63 height 8
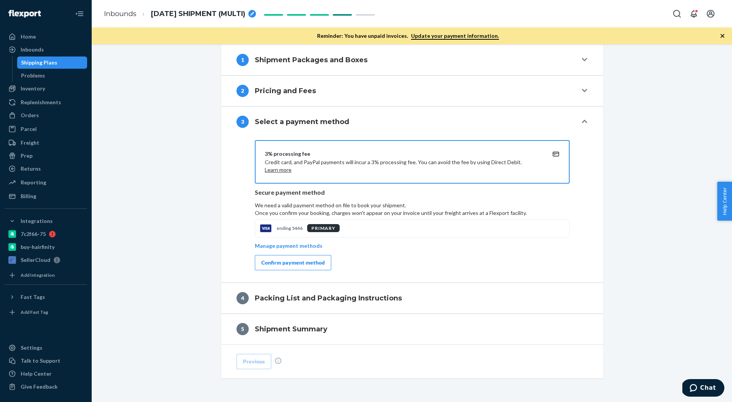
scroll to position [356, 0]
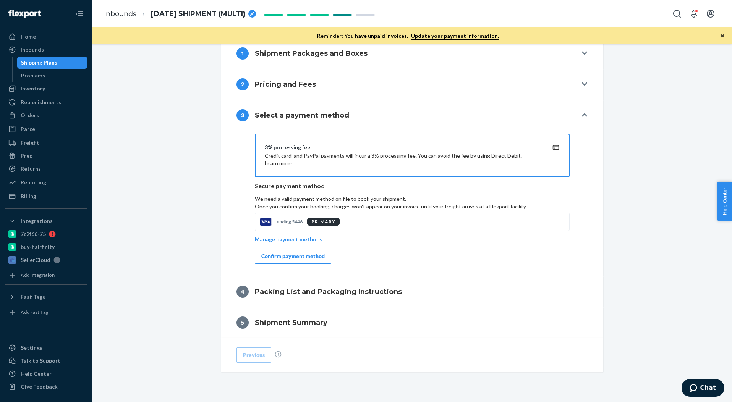
click at [301, 257] on div "Confirm payment method" at bounding box center [292, 256] width 63 height 8
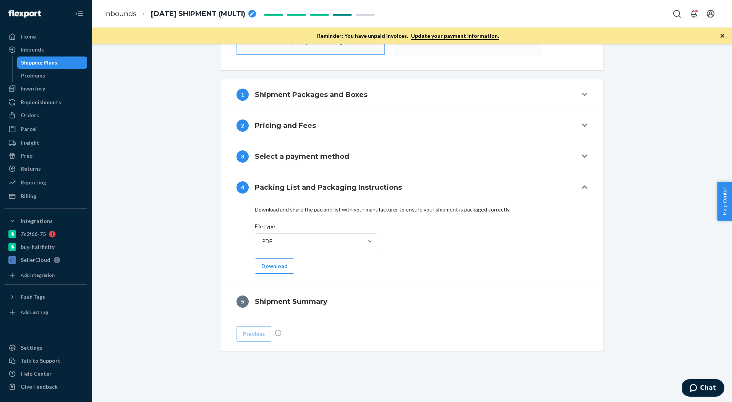
scroll to position [281, 0]
click at [275, 270] on button "Download" at bounding box center [274, 266] width 39 height 15
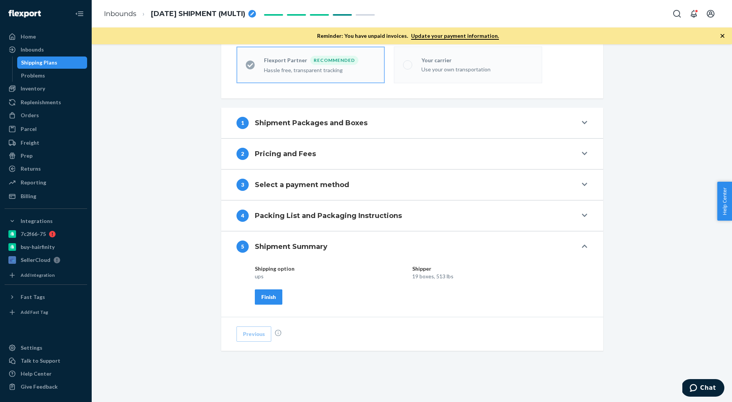
click at [276, 294] on button "Finish" at bounding box center [268, 296] width 27 height 15
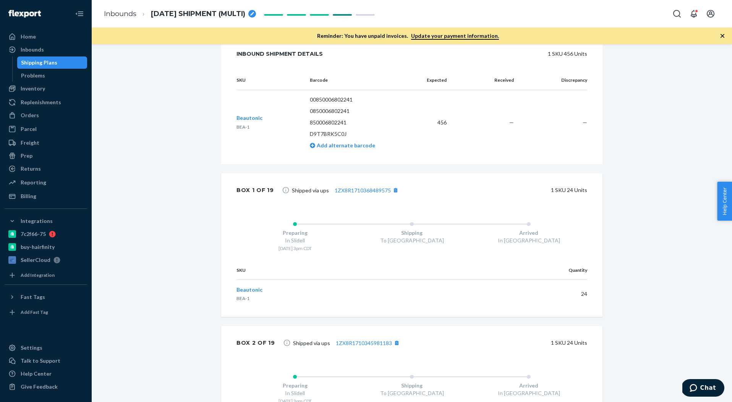
click at [462, 129] on td "—" at bounding box center [486, 122] width 67 height 65
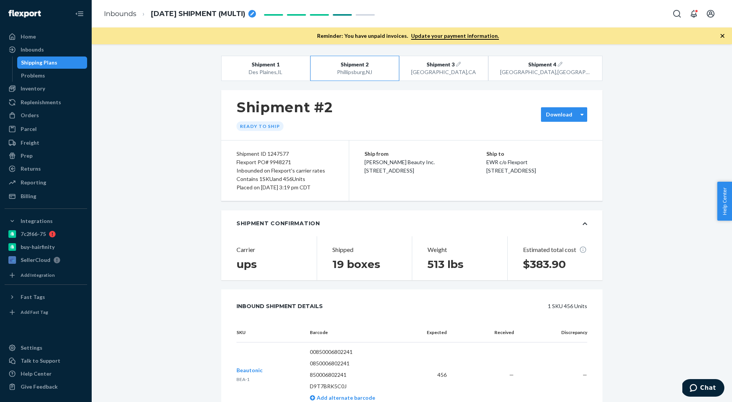
click at [573, 112] on div "Download" at bounding box center [559, 115] width 36 height 8
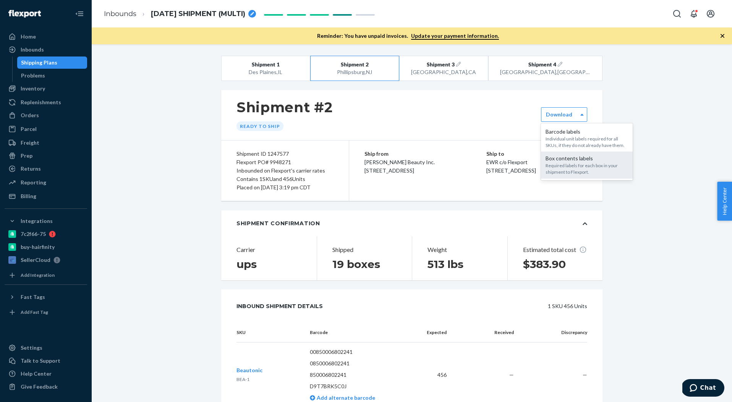
click at [566, 163] on div "Required labels for each box in your shipment to Flexport." at bounding box center [586, 168] width 82 height 13
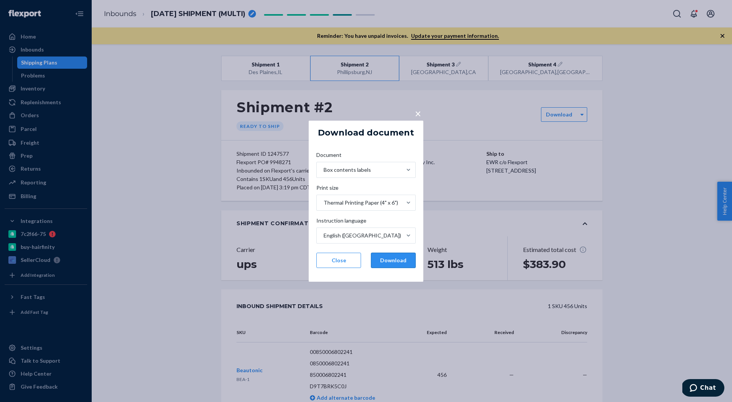
click at [400, 257] on button "Download" at bounding box center [393, 260] width 45 height 15
click at [415, 116] on span "×" at bounding box center [418, 113] width 6 height 13
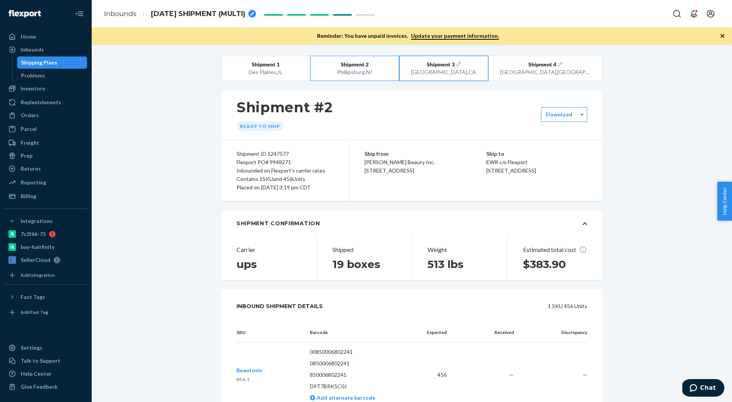
click at [444, 71] on div "[GEOGRAPHIC_DATA] , [GEOGRAPHIC_DATA]" at bounding box center [443, 72] width 71 height 8
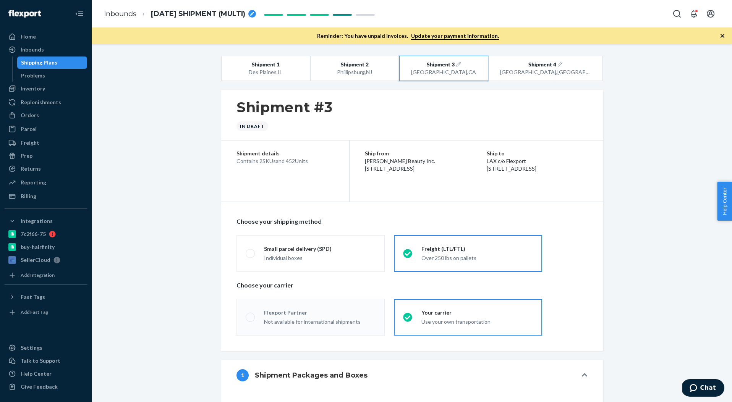
radio input "true"
radio input "false"
radio input "true"
radio input "false"
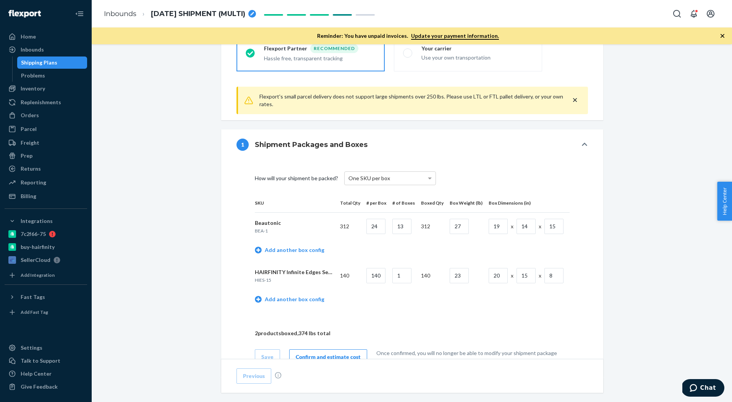
scroll to position [276, 0]
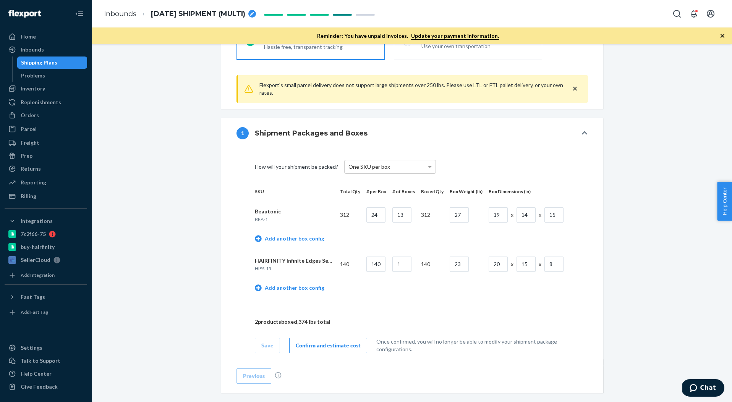
click at [346, 346] on div "Confirm and estimate cost" at bounding box center [328, 346] width 65 height 8
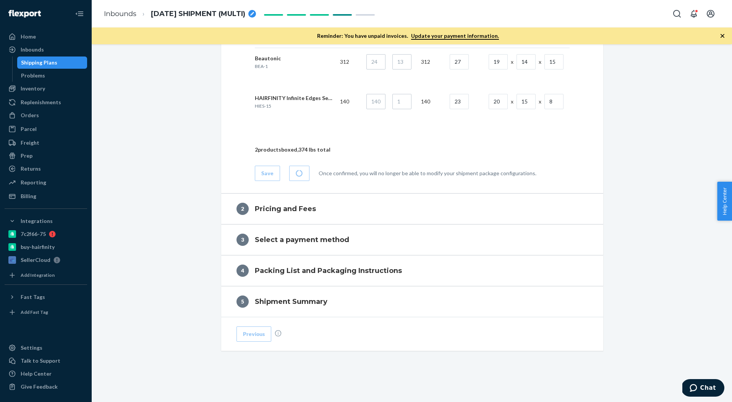
scroll to position [406, 0]
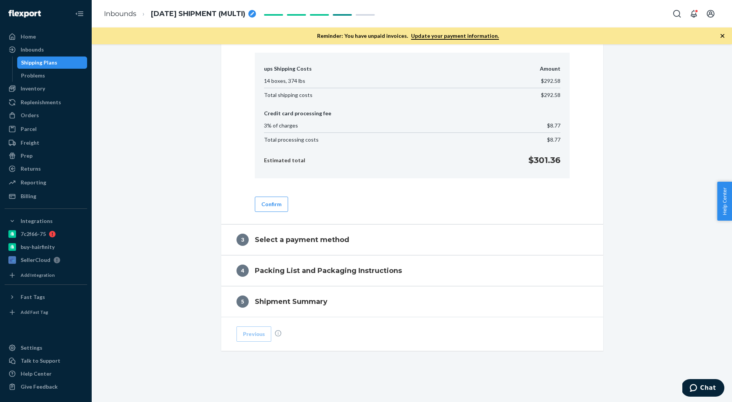
drag, startPoint x: 340, startPoint y: 212, endPoint x: 325, endPoint y: 207, distance: 15.9
click at [340, 212] on div "ups Shipping Costs Quantity Unit cost Amount 14 boxes, 374 lbs $292.58 Total sh…" at bounding box center [412, 137] width 382 height 175
click at [275, 207] on button "Confirm" at bounding box center [271, 204] width 33 height 15
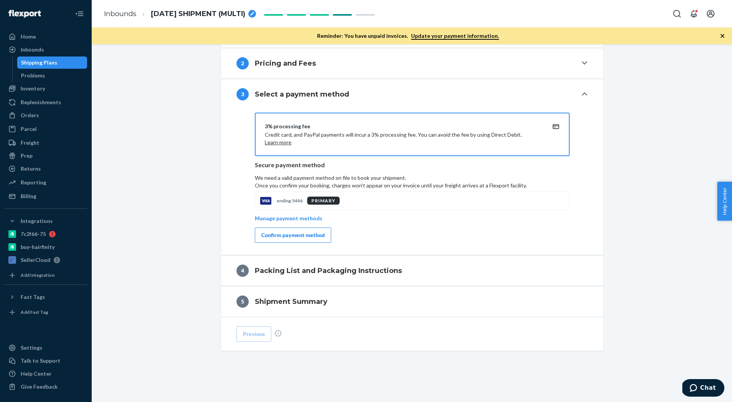
click at [286, 231] on div "Confirm payment method" at bounding box center [292, 235] width 63 height 8
click at [286, 235] on div "Confirm payment method" at bounding box center [292, 235] width 63 height 8
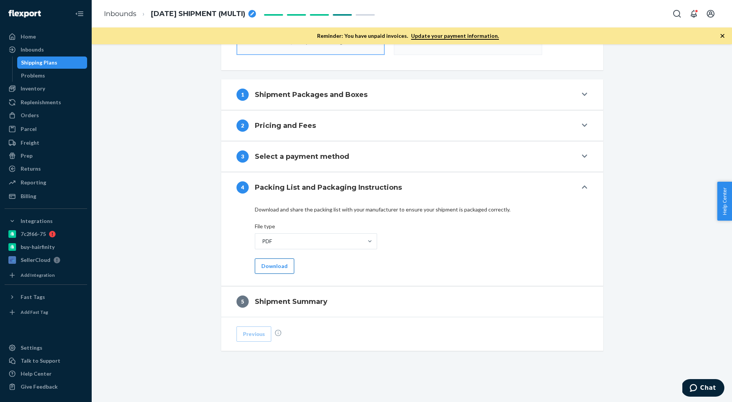
click at [286, 269] on button "Download" at bounding box center [274, 266] width 39 height 15
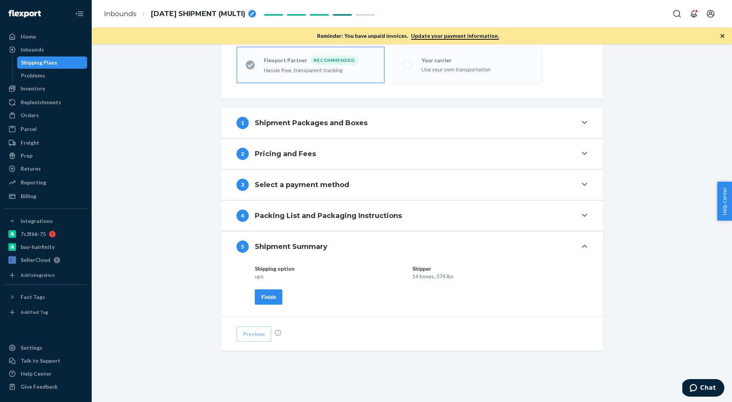
scroll to position [252, 0]
click at [266, 299] on div "Finish" at bounding box center [268, 297] width 15 height 8
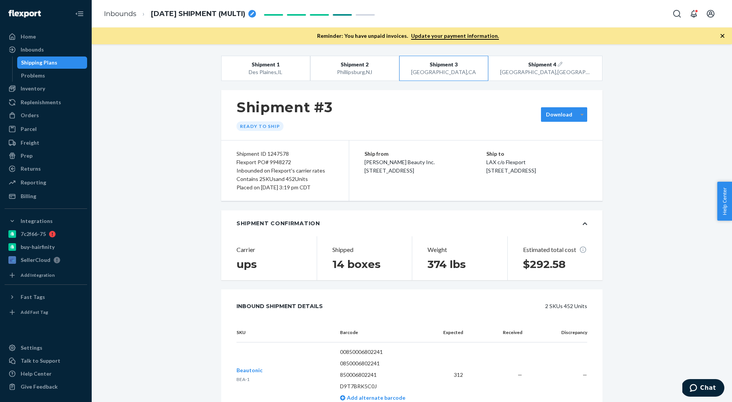
click at [585, 111] on div at bounding box center [582, 114] width 10 height 11
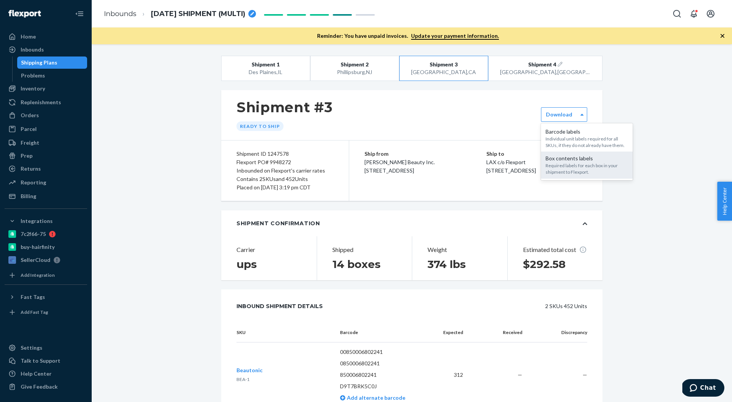
click at [567, 157] on div "Box contents labels" at bounding box center [586, 159] width 82 height 8
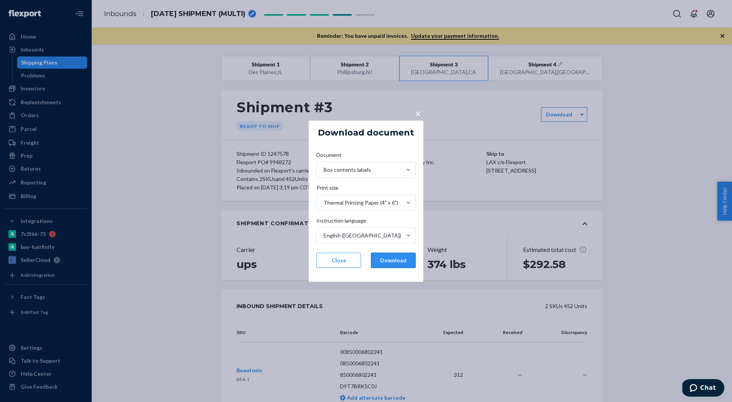
click at [402, 259] on button "Download" at bounding box center [393, 260] width 45 height 15
click at [679, 80] on div "× Download document Document Box contents labels Print size Thermal Printing Pa…" at bounding box center [366, 201] width 732 height 402
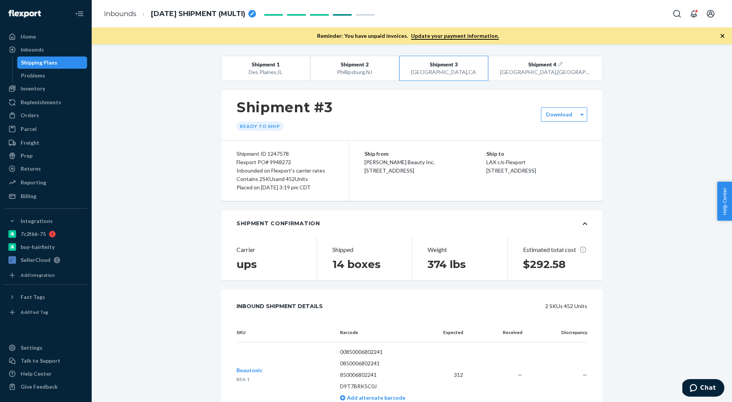
drag, startPoint x: 673, startPoint y: 125, endPoint x: 631, endPoint y: 125, distance: 41.6
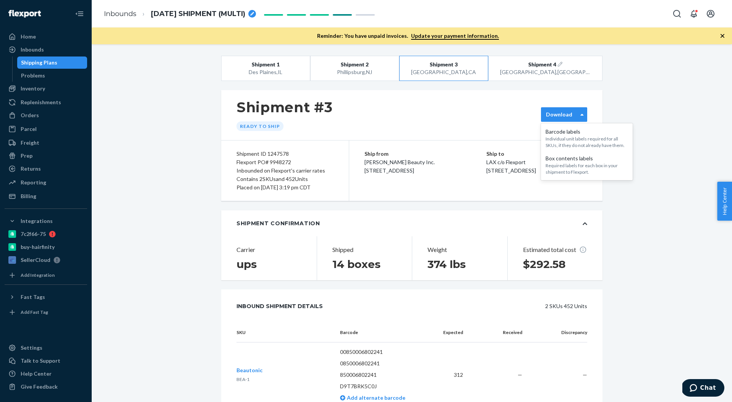
click at [556, 115] on label "Download" at bounding box center [559, 115] width 26 height 8
click at [546, 161] on div "Box contents labels Required labels for each box in your shipment to Flexport." at bounding box center [587, 165] width 92 height 27
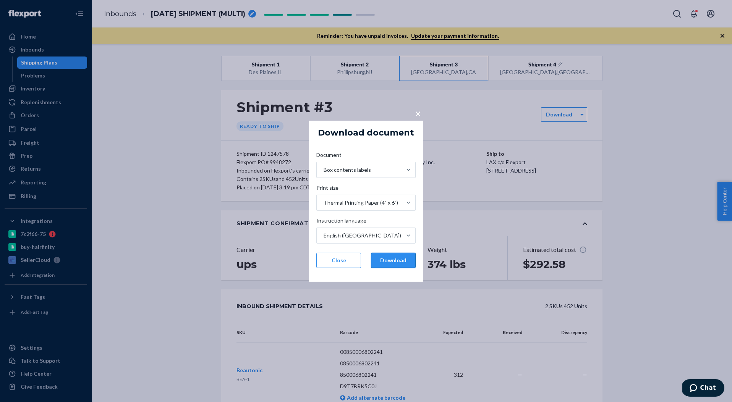
click at [388, 257] on button "Download" at bounding box center [393, 260] width 45 height 15
click at [418, 113] on span "×" at bounding box center [418, 113] width 6 height 13
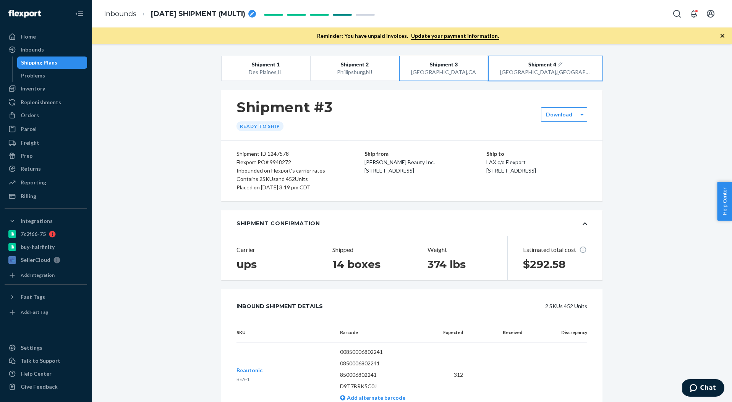
click at [527, 74] on div "[GEOGRAPHIC_DATA] , [GEOGRAPHIC_DATA]" at bounding box center [545, 72] width 91 height 8
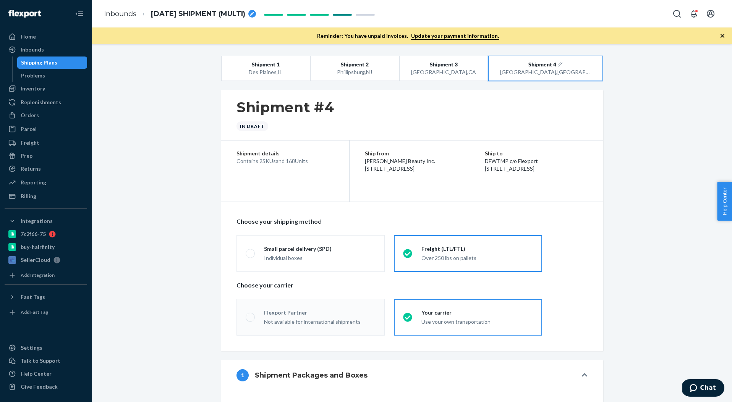
radio input "true"
radio input "false"
radio input "true"
radio input "false"
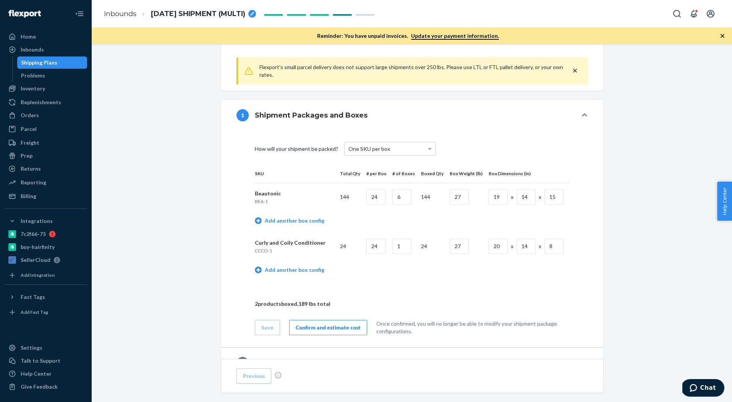
scroll to position [294, 0]
click at [329, 330] on button "Confirm and estimate cost" at bounding box center [328, 326] width 78 height 15
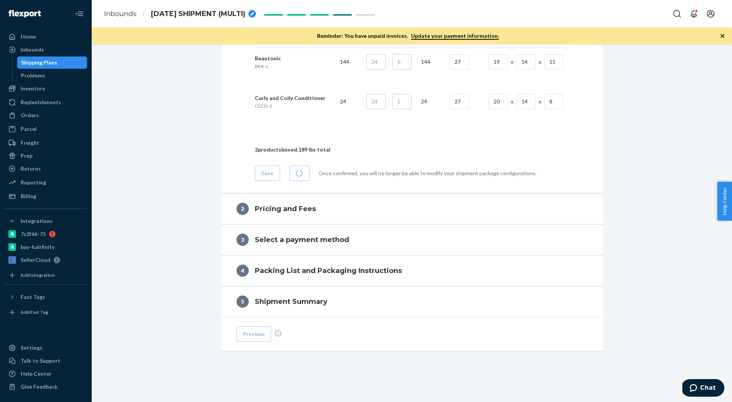
scroll to position [406, 0]
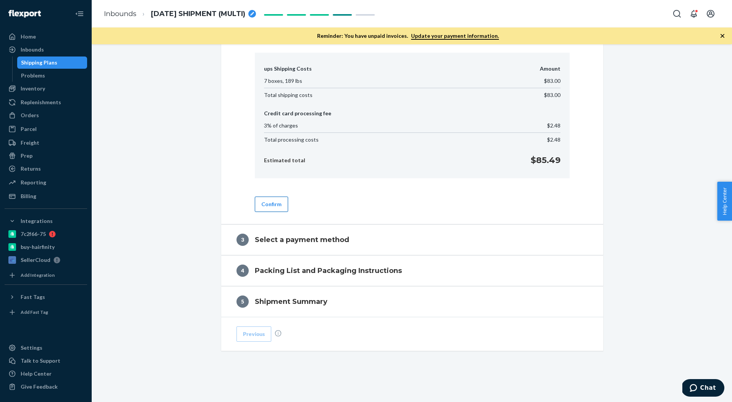
click at [263, 207] on button "Confirm" at bounding box center [271, 204] width 33 height 15
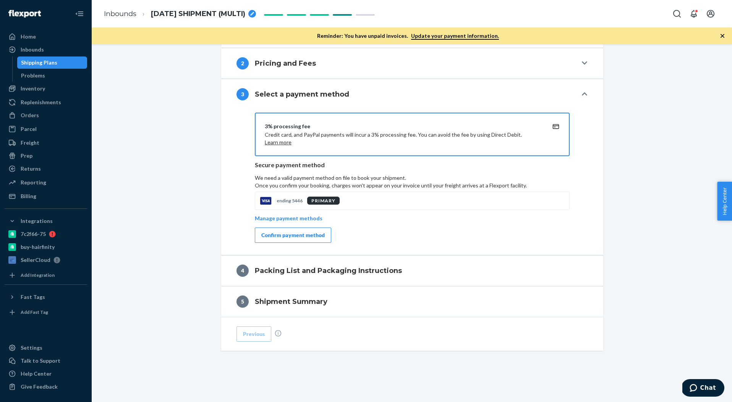
scroll to position [377, 0]
click at [319, 239] on div "Confirm payment method" at bounding box center [292, 235] width 63 height 8
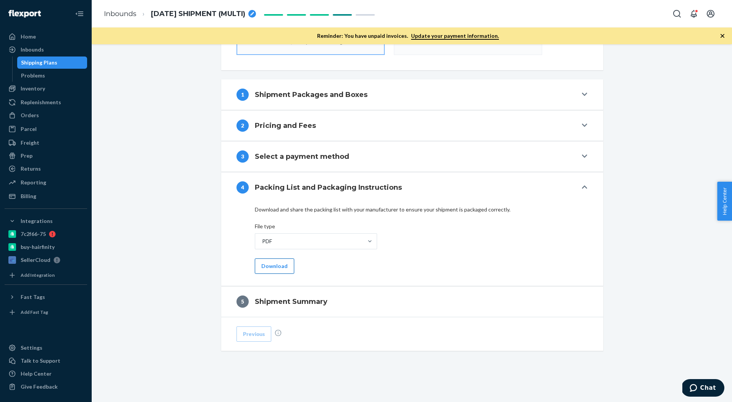
click at [273, 269] on button "Download" at bounding box center [274, 266] width 39 height 15
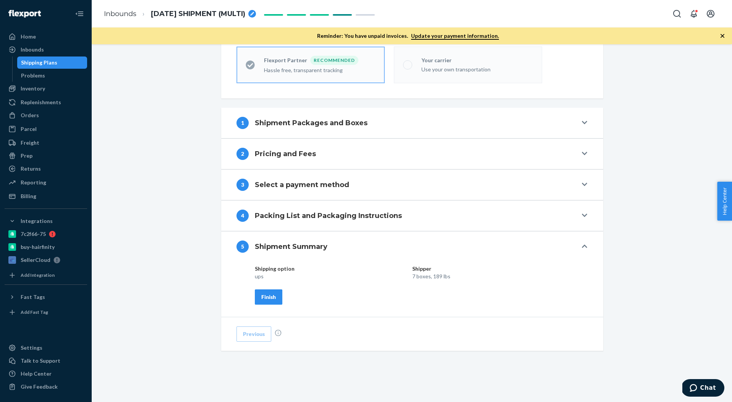
drag, startPoint x: 274, startPoint y: 296, endPoint x: 317, endPoint y: 285, distance: 44.4
click at [274, 296] on div "Finish" at bounding box center [268, 297] width 15 height 8
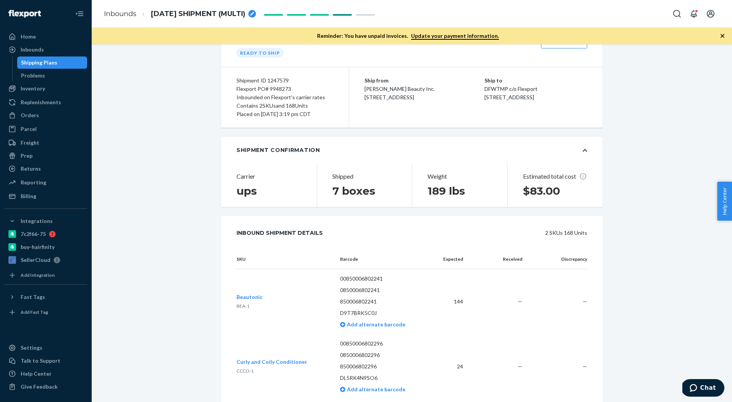
scroll to position [0, 0]
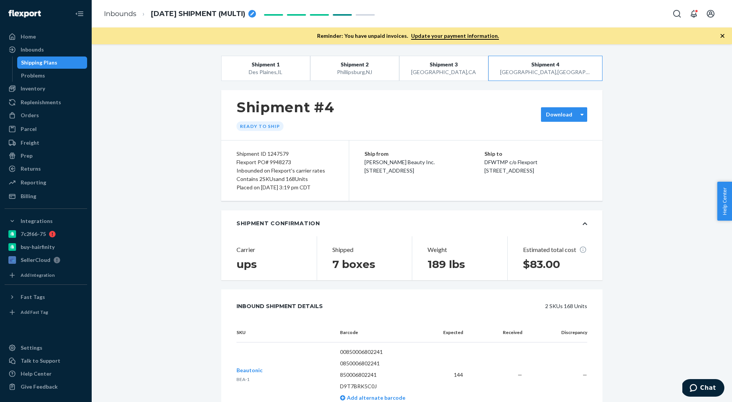
drag, startPoint x: 579, startPoint y: 112, endPoint x: 574, endPoint y: 115, distance: 5.5
click at [579, 112] on div at bounding box center [582, 114] width 10 height 11
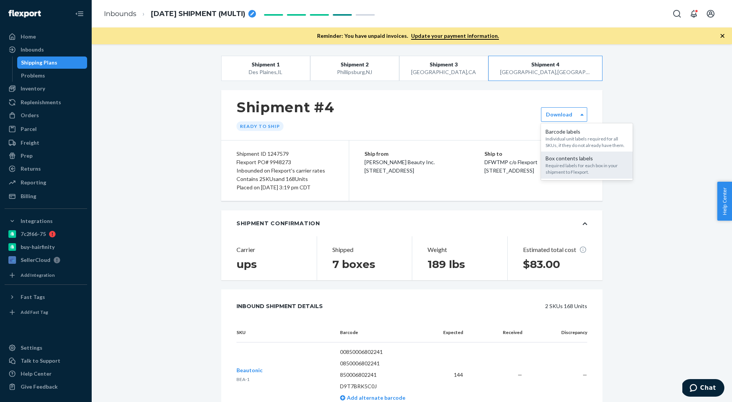
click at [558, 158] on div "Box contents labels" at bounding box center [586, 159] width 82 height 8
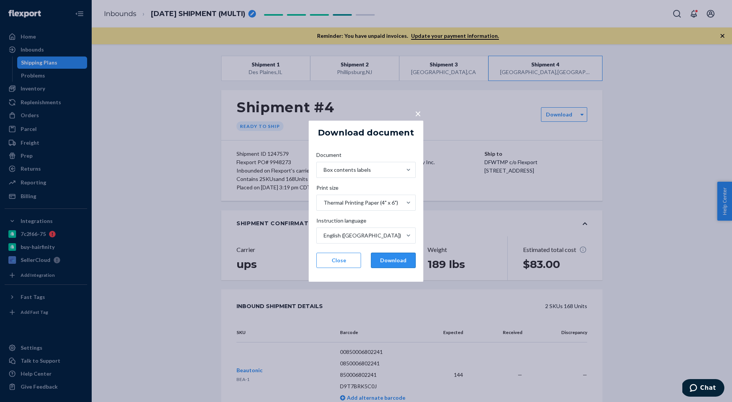
click at [401, 259] on button "Download" at bounding box center [393, 260] width 45 height 15
click at [417, 114] on span "×" at bounding box center [418, 113] width 6 height 13
